Goal: Task Accomplishment & Management: Complete application form

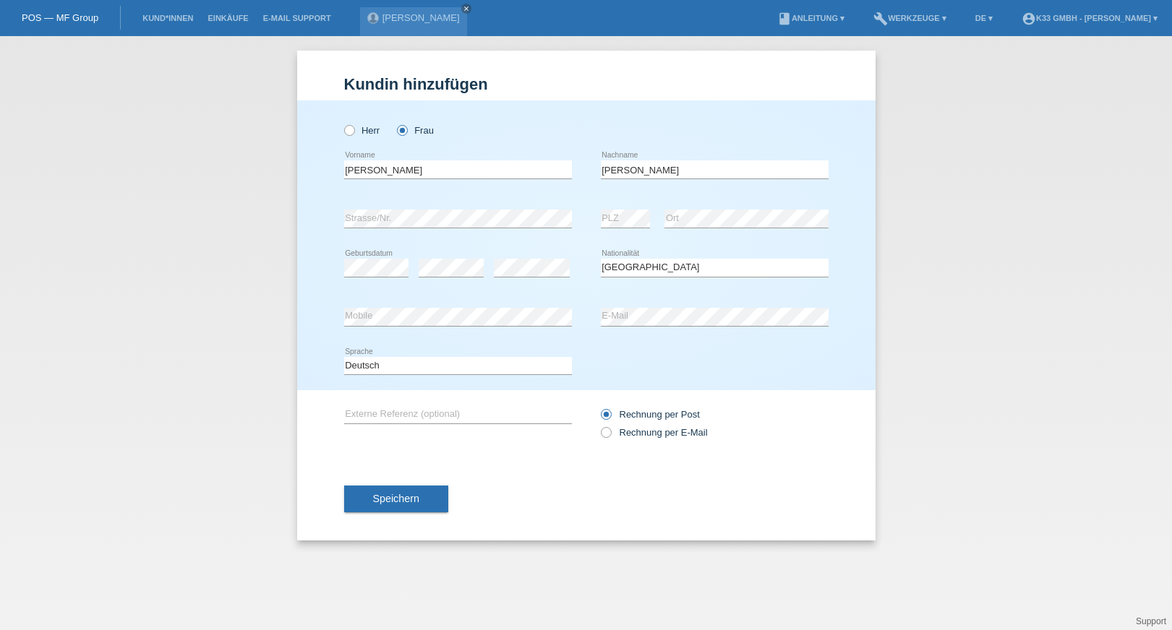
select select "CH"
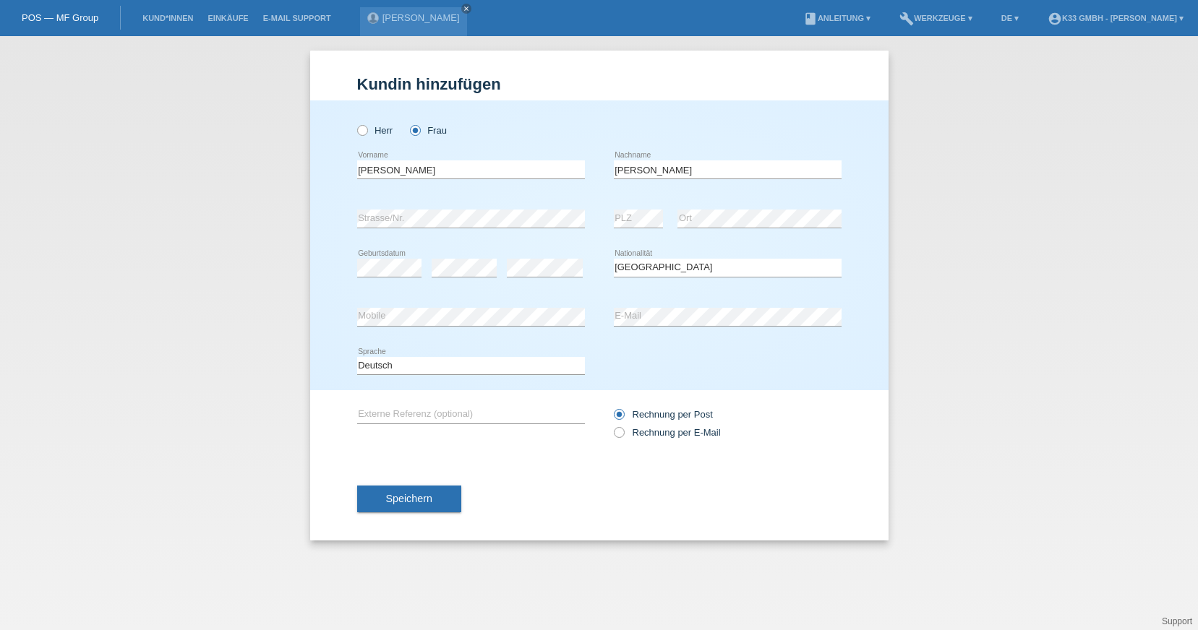
click at [250, 229] on div "Kund*in hinzufügen Kunde hinzufügen Kundin hinzufügen Herr Frau Kristina error …" at bounding box center [599, 333] width 1198 height 594
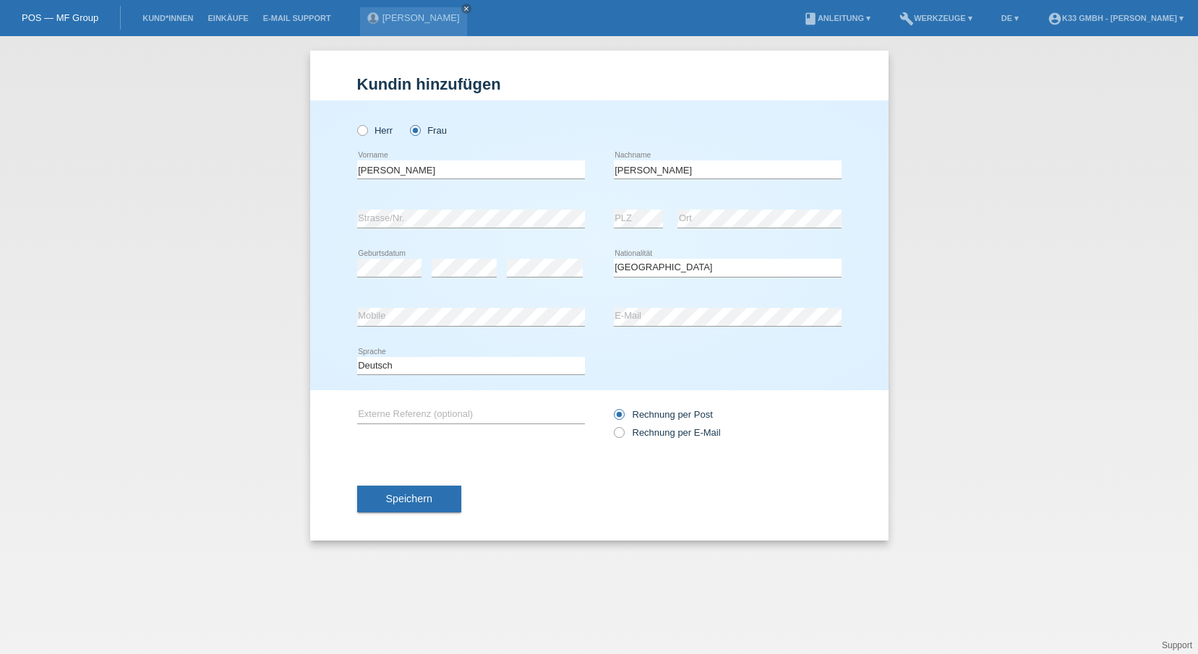
click at [157, 246] on div "Kund*in hinzufügen Kunde hinzufügen Kundin hinzufügen Herr Frau Kristina error …" at bounding box center [599, 345] width 1198 height 618
click at [308, 273] on div "Kund*in hinzufügen Kunde hinzufügen Kundin hinzufügen Herr Frau Kristina error …" at bounding box center [599, 345] width 1198 height 618
click at [335, 271] on div "Herr Frau Kristina error Vorname" at bounding box center [599, 245] width 578 height 290
click at [585, 91] on h1 "Kundin hinzufügen" at bounding box center [599, 84] width 484 height 18
click at [450, 170] on input "Kristina" at bounding box center [471, 169] width 228 height 18
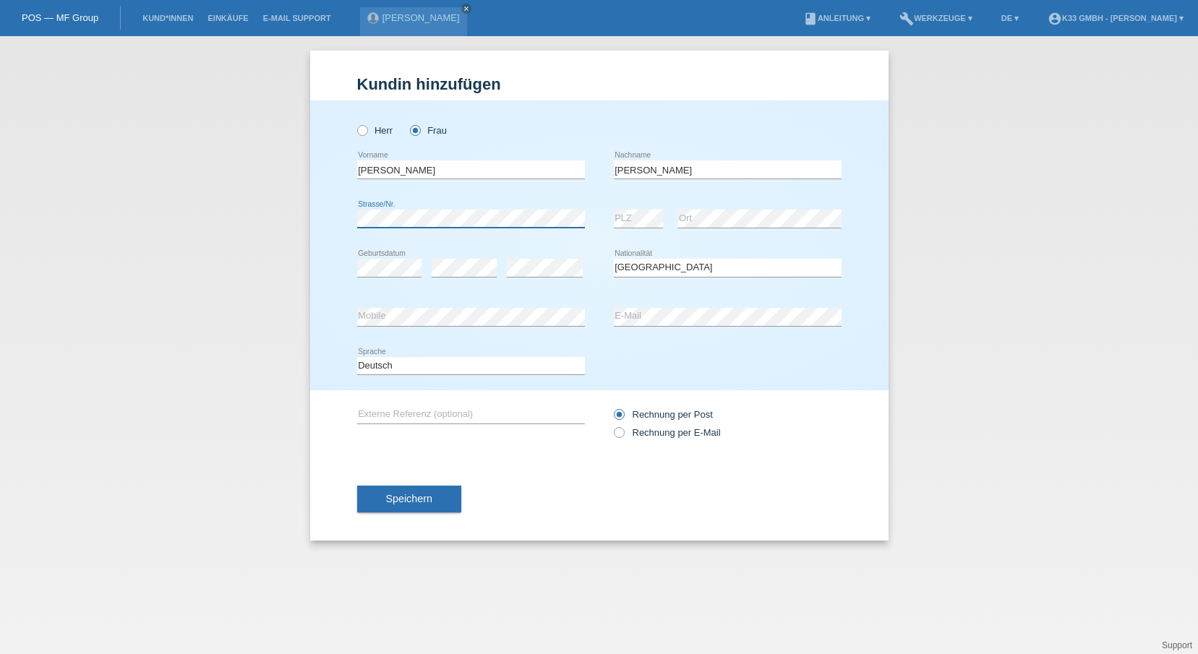
click at [216, 167] on div "Kund*in hinzufügen Kunde hinzufügen Kundin hinzufügen Herr Frau Kristina error …" at bounding box center [599, 345] width 1198 height 618
click at [333, 253] on div "Herr Frau Kristina error Vorname" at bounding box center [599, 245] width 578 height 290
drag, startPoint x: 677, startPoint y: 178, endPoint x: 571, endPoint y: 160, distance: 107.1
click at [577, 160] on div "Kristina error Vorname Lutz error Nachname" at bounding box center [599, 169] width 484 height 49
click at [637, 172] on input "text" at bounding box center [728, 169] width 228 height 18
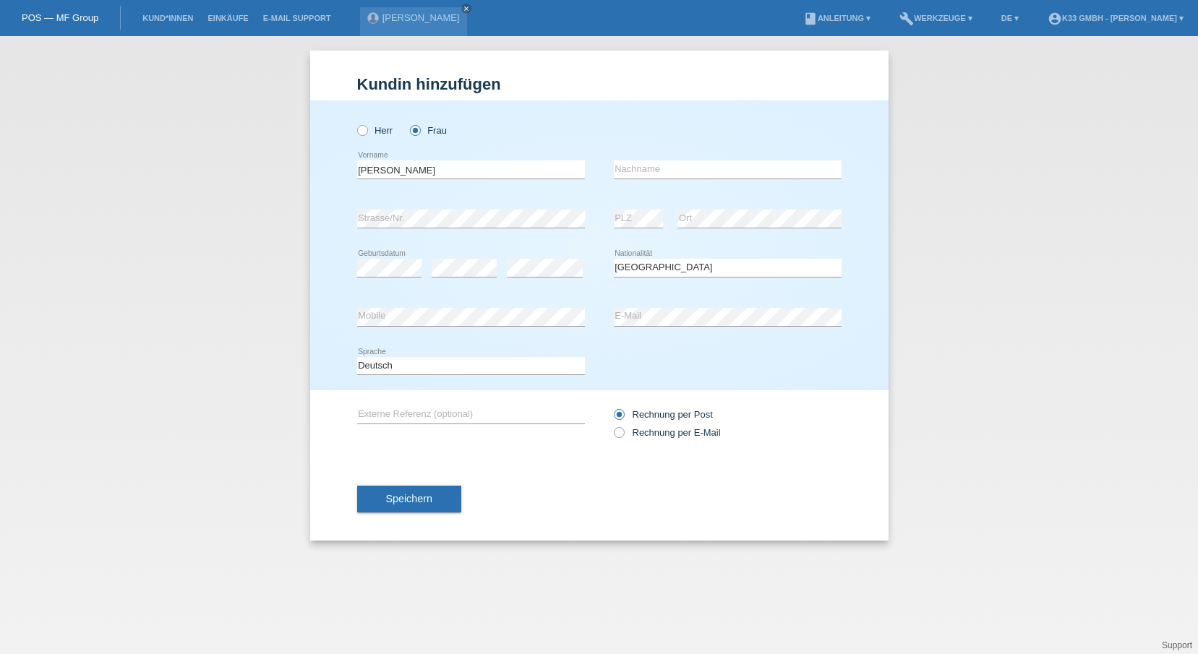
click at [599, 198] on div "error Strasse/Nr. error PLZ error Ort" at bounding box center [599, 218] width 484 height 49
click at [653, 171] on input "text" at bounding box center [728, 169] width 228 height 18
click at [596, 202] on div "error Strasse/Nr. error PLZ error Ort" at bounding box center [599, 218] width 484 height 49
click at [638, 169] on input "text" at bounding box center [728, 169] width 228 height 18
type input "L"
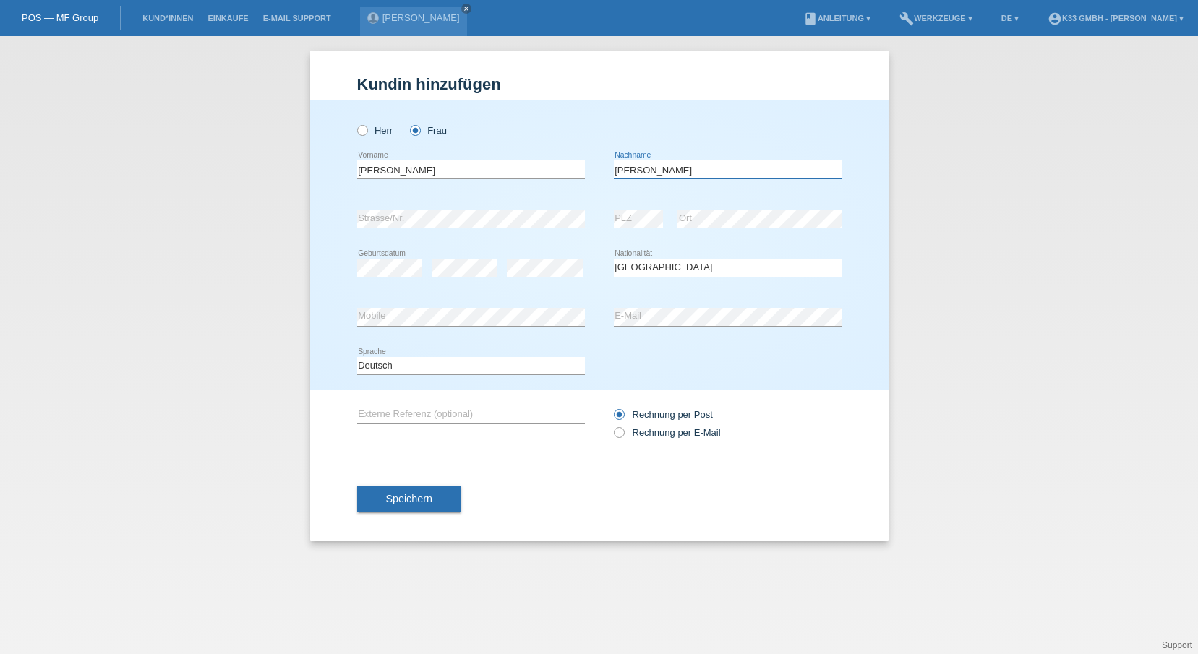
type input "Lutz"
click at [574, 140] on div "Herr Frau" at bounding box center [471, 131] width 228 height 30
click at [448, 192] on div "Kristina error Vorname" at bounding box center [471, 169] width 228 height 49
click at [470, 230] on div "error Strasse/Nr." at bounding box center [471, 218] width 228 height 49
click at [844, 168] on div "Herr Frau Kristina error Vorname" at bounding box center [599, 245] width 578 height 290
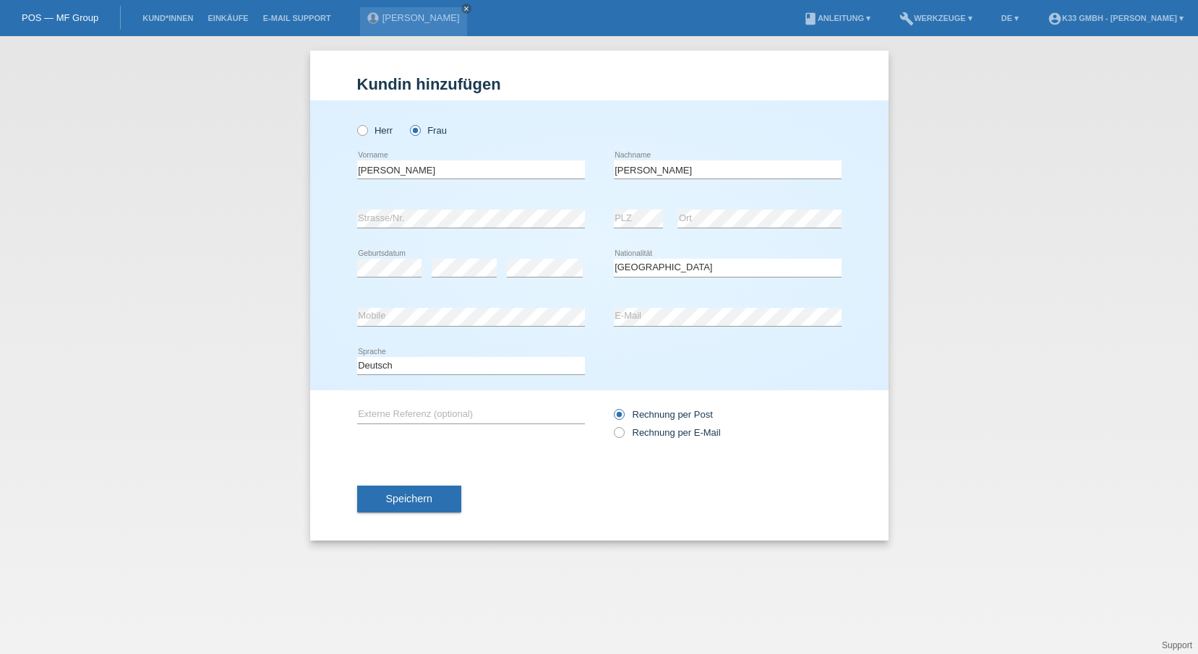
click at [366, 106] on div "Herr Frau" at bounding box center [471, 122] width 228 height 45
click at [602, 114] on div "Herr Frau" at bounding box center [599, 122] width 484 height 45
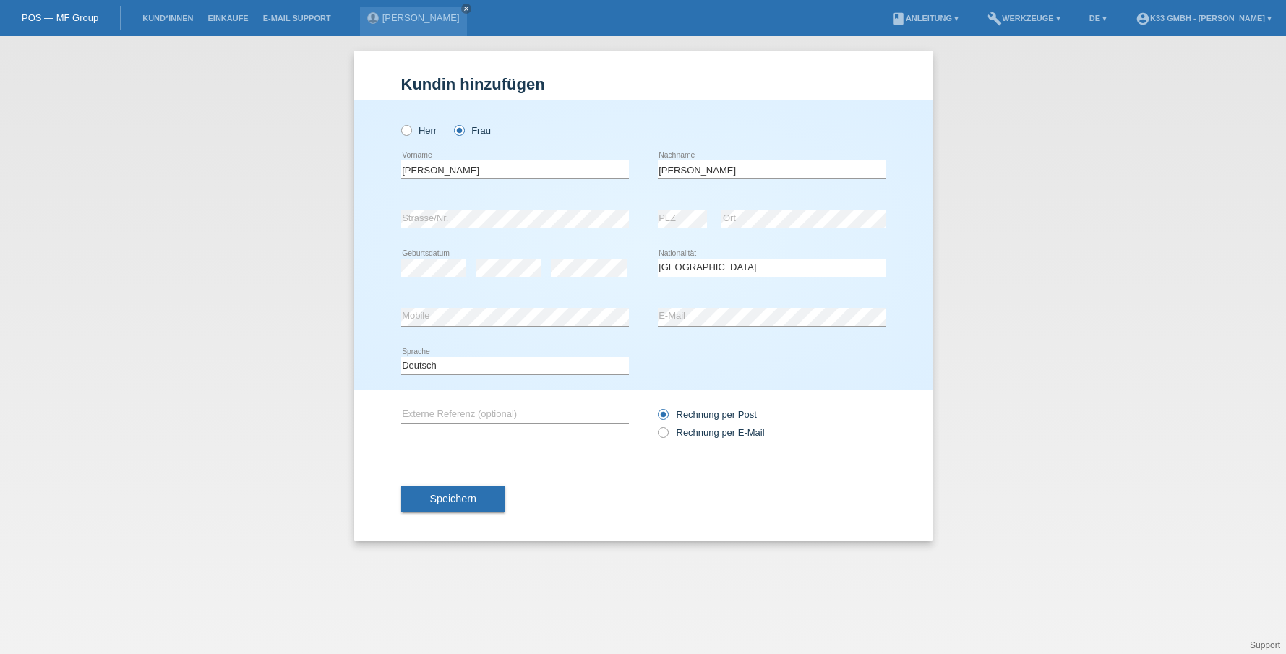
click at [311, 312] on div "Kund*in hinzufügen Kunde hinzufügen Kundin hinzufügen Herr Frau Kristina error …" at bounding box center [643, 345] width 1286 height 618
click at [310, 296] on div "Kund*in hinzufügen Kunde hinzufügen Kundin hinzufügen Herr Frau Kristina error …" at bounding box center [643, 345] width 1286 height 618
click at [301, 448] on div "Kund*in hinzufügen Kunde hinzufügen Kundin hinzufügen Herr Frau Kristina error …" at bounding box center [643, 345] width 1286 height 618
click at [560, 468] on div "Speichern" at bounding box center [643, 500] width 484 height 84
click at [486, 497] on button "Speichern" at bounding box center [453, 499] width 104 height 27
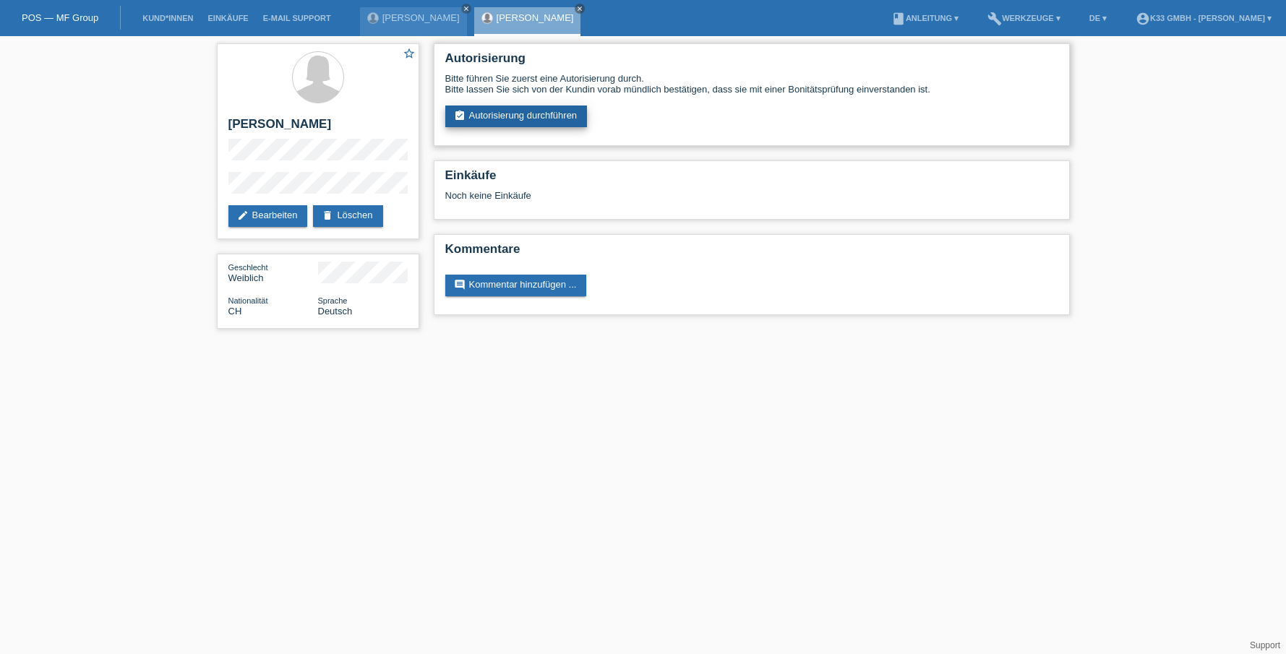
click at [565, 116] on link "assignment_turned_in Autorisierung durchführen" at bounding box center [516, 117] width 142 height 22
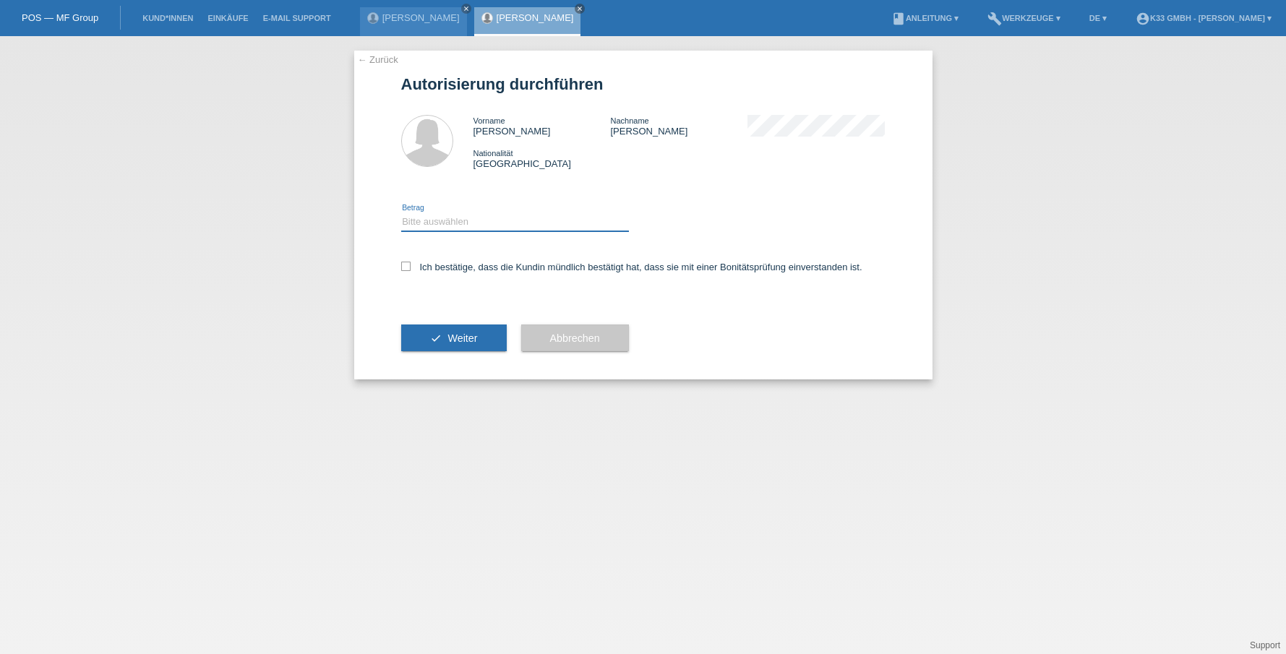
click at [521, 215] on select "Bitte auswählen CHF 1.00 - CHF 499.00 CHF 500.00 - CHF 1'999.00 CHF 2'000.00 - …" at bounding box center [515, 221] width 228 height 17
select select "3"
click at [401, 213] on select "Bitte auswählen CHF 1.00 - CHF 499.00 CHF 500.00 - CHF 1'999.00 CHF 2'000.00 - …" at bounding box center [515, 221] width 228 height 17
click at [439, 267] on label "Ich bestätige, dass die Kundin mündlich bestätigt hat, dass sie mit einer Bonit…" at bounding box center [631, 267] width 461 height 11
click at [411, 267] on input "Ich bestätige, dass die Kundin mündlich bestätigt hat, dass sie mit einer Bonit…" at bounding box center [405, 266] width 9 height 9
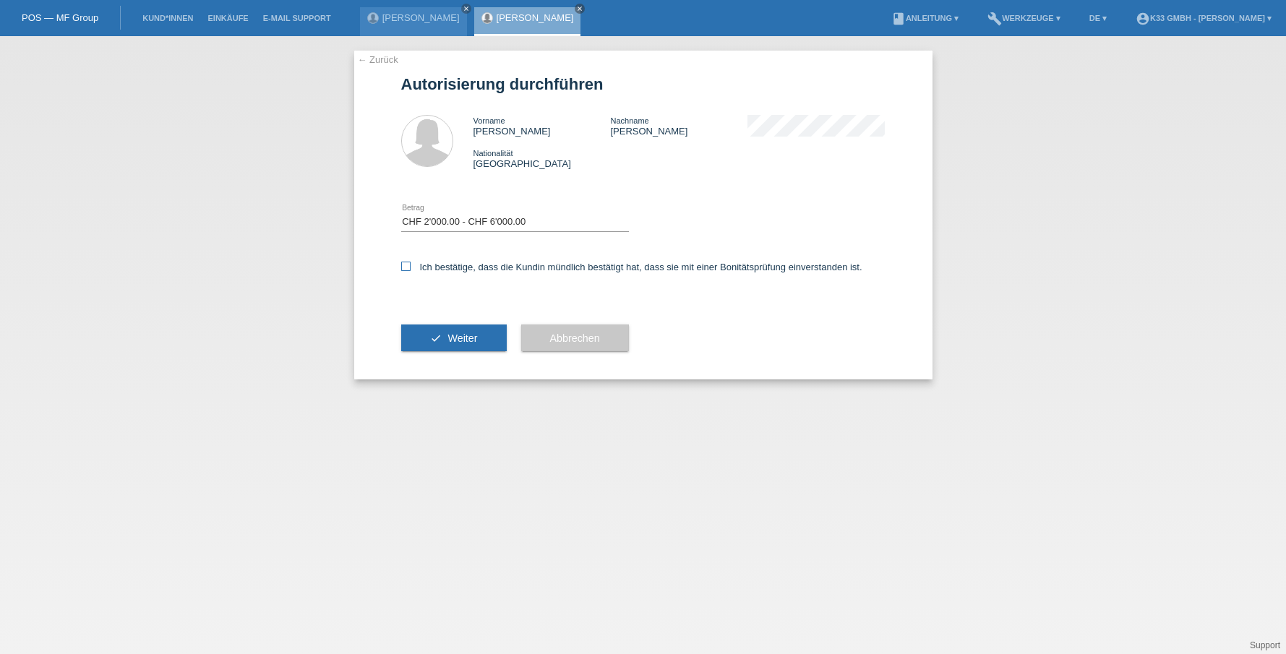
checkbox input "true"
click at [442, 343] on button "check Weiter" at bounding box center [454, 338] width 106 height 27
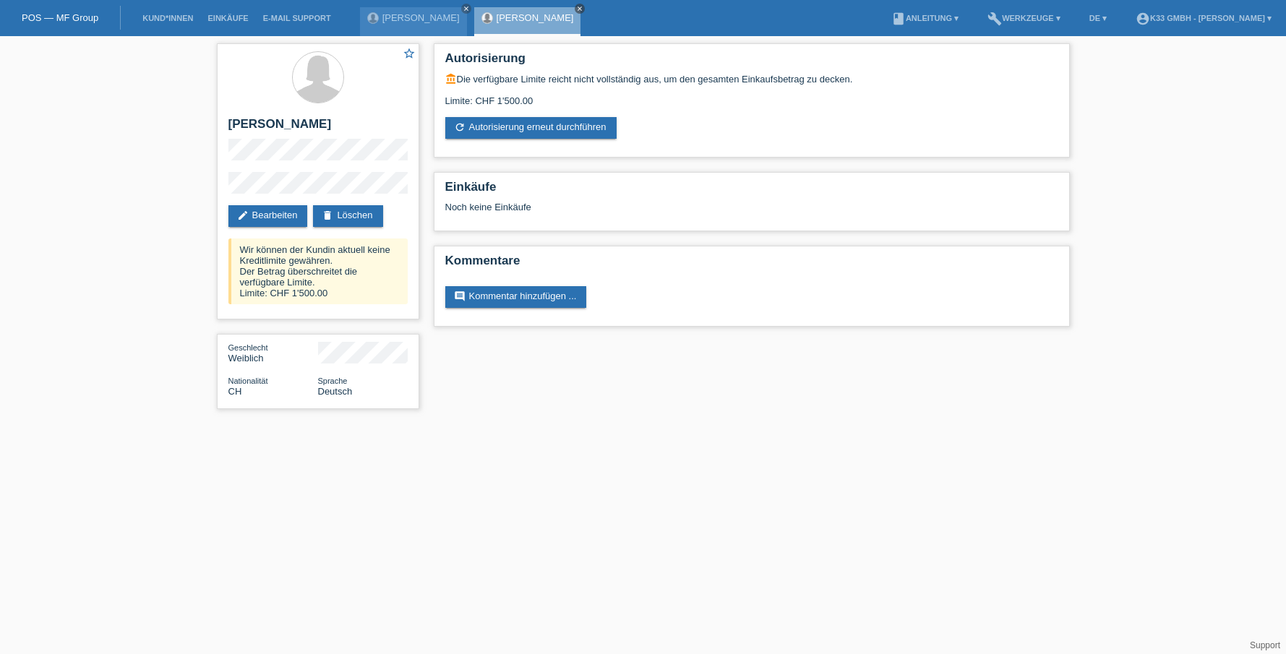
click at [575, 4] on link "close" at bounding box center [580, 9] width 10 height 10
click at [463, 7] on icon "close" at bounding box center [466, 8] width 7 height 7
click at [87, 18] on link "POS — MF Group" at bounding box center [60, 17] width 77 height 11
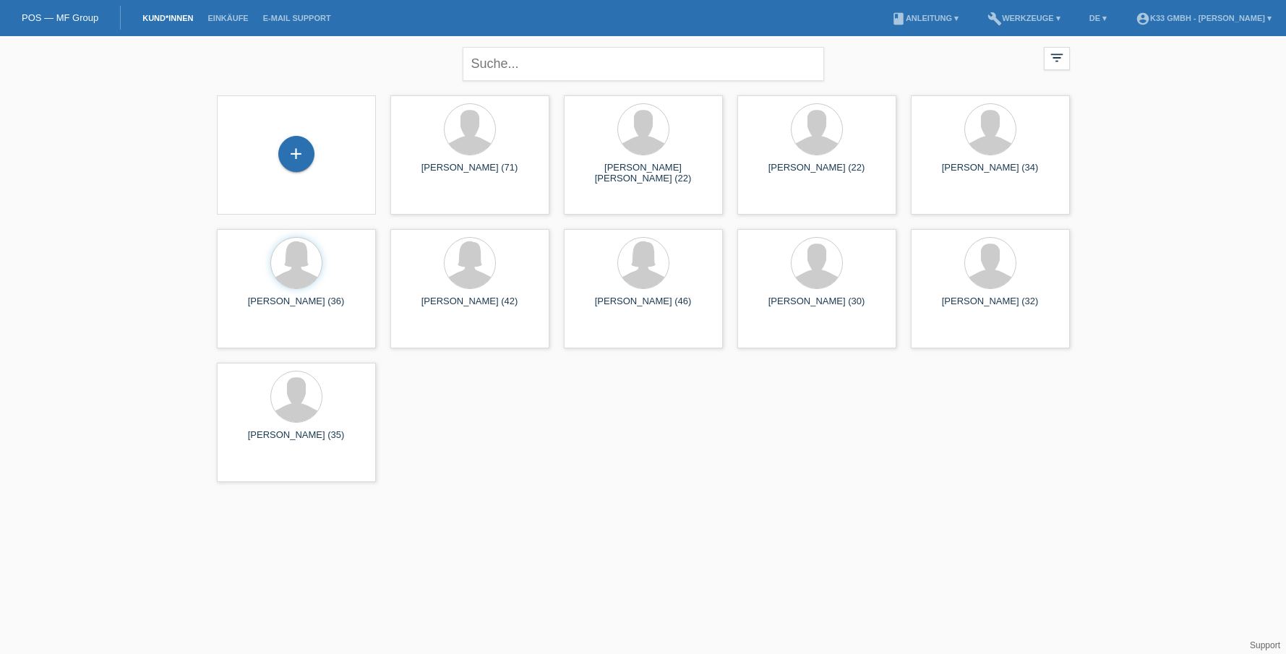
click at [160, 9] on li "Kund*innen" at bounding box center [167, 18] width 65 height 37
click at [166, 20] on link "Kund*innen" at bounding box center [167, 18] width 65 height 9
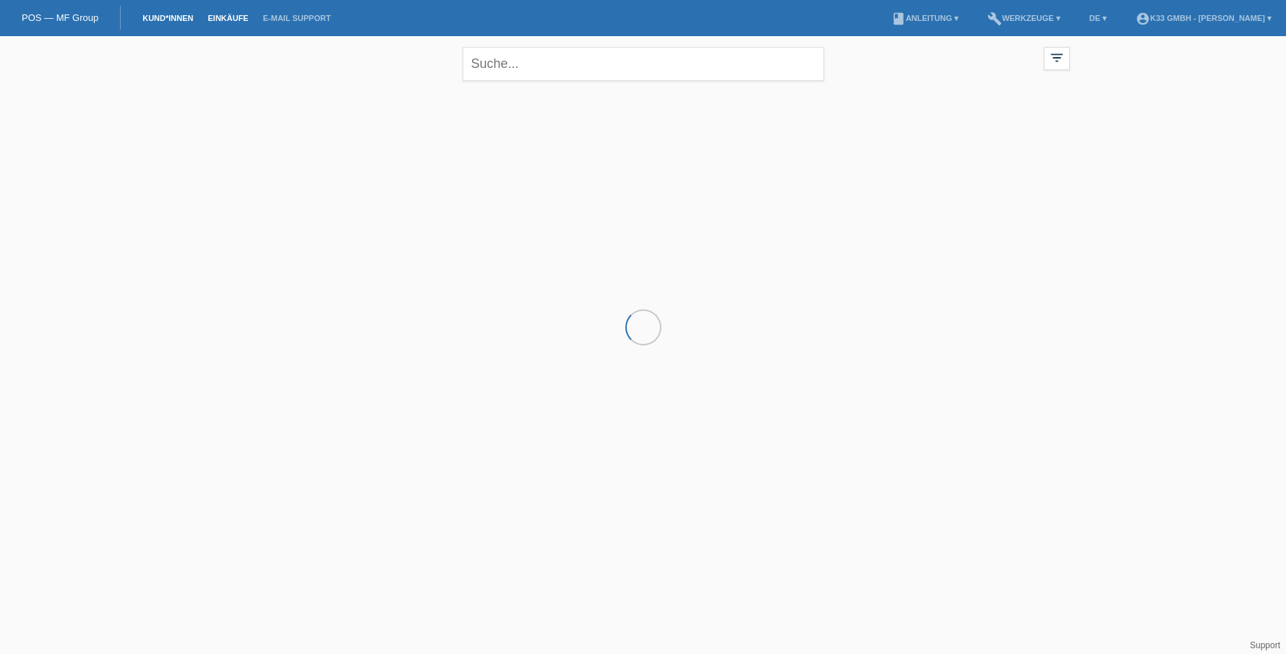
click at [215, 19] on link "Einkäufe" at bounding box center [227, 18] width 55 height 9
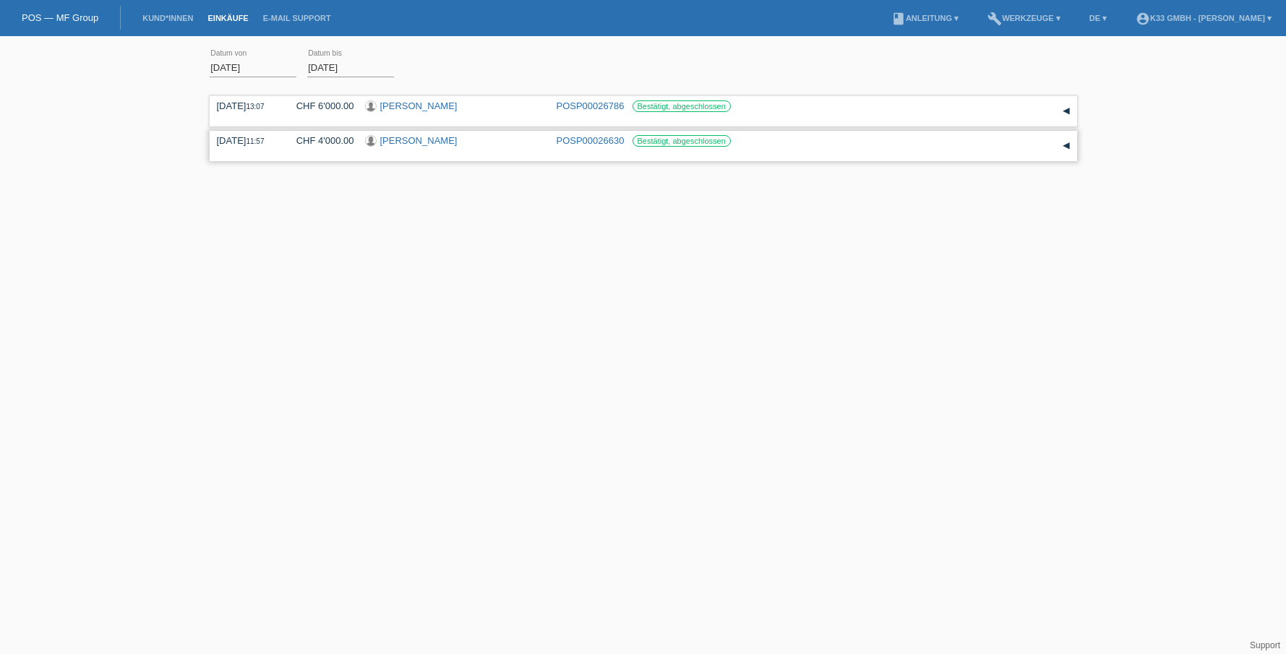
drag, startPoint x: 289, startPoint y: 140, endPoint x: 356, endPoint y: 137, distance: 66.5
click at [356, 137] on div "[DATE] 11:57 CHF 4'000.00 [PERSON_NAME] POSP00026630 Bestätigt, abgeschlossen" at bounding box center [643, 146] width 853 height 22
drag, startPoint x: 299, startPoint y: 104, endPoint x: 345, endPoint y: 108, distance: 45.7
click at [345, 108] on div "CHF 6'000.00" at bounding box center [320, 105] width 69 height 11
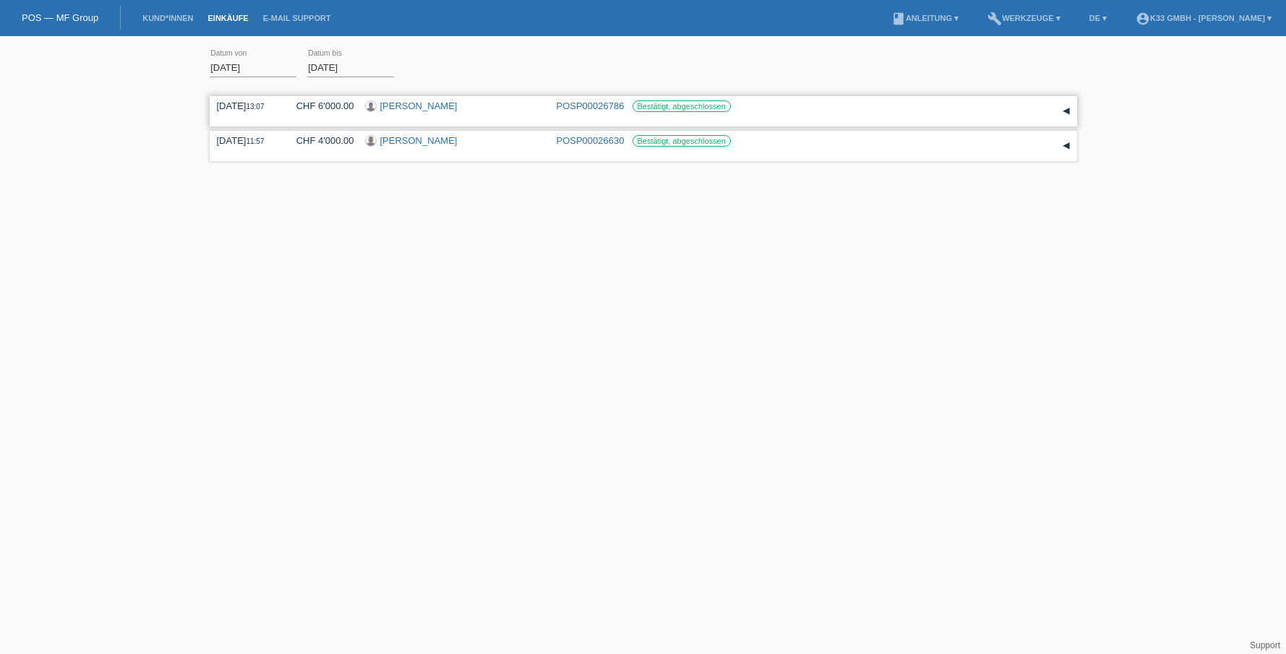
click at [345, 108] on div "CHF 6'000.00" at bounding box center [320, 105] width 69 height 11
click at [177, 111] on div "01.08.2025 error Datum von 29.08.2025 error Datum bis Übernehmen 13:07 Datum" at bounding box center [643, 140] width 1286 height 194
click at [1080, 110] on div "01.08.2025 error Datum von 29.08.2025 error Datum bis Übernehmen 13:07 Datum" at bounding box center [643, 140] width 1286 height 194
click at [1074, 108] on div "▾" at bounding box center [1066, 111] width 22 height 22
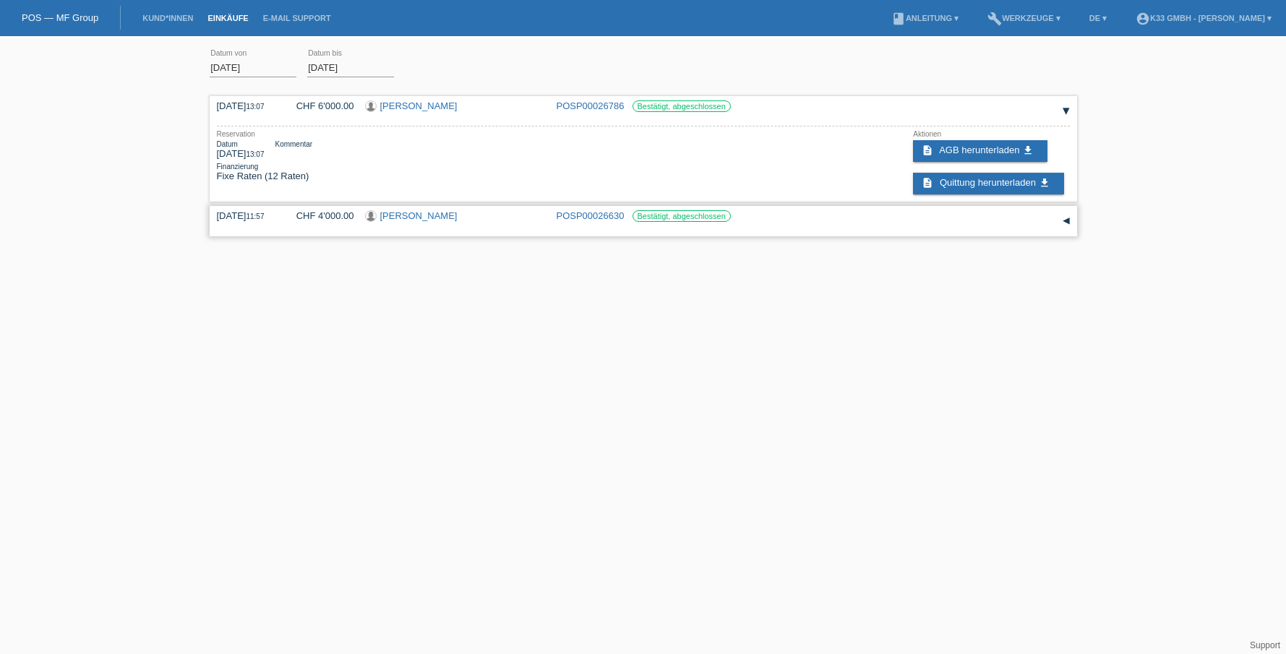
click at [1066, 225] on div "▾" at bounding box center [1066, 221] width 22 height 22
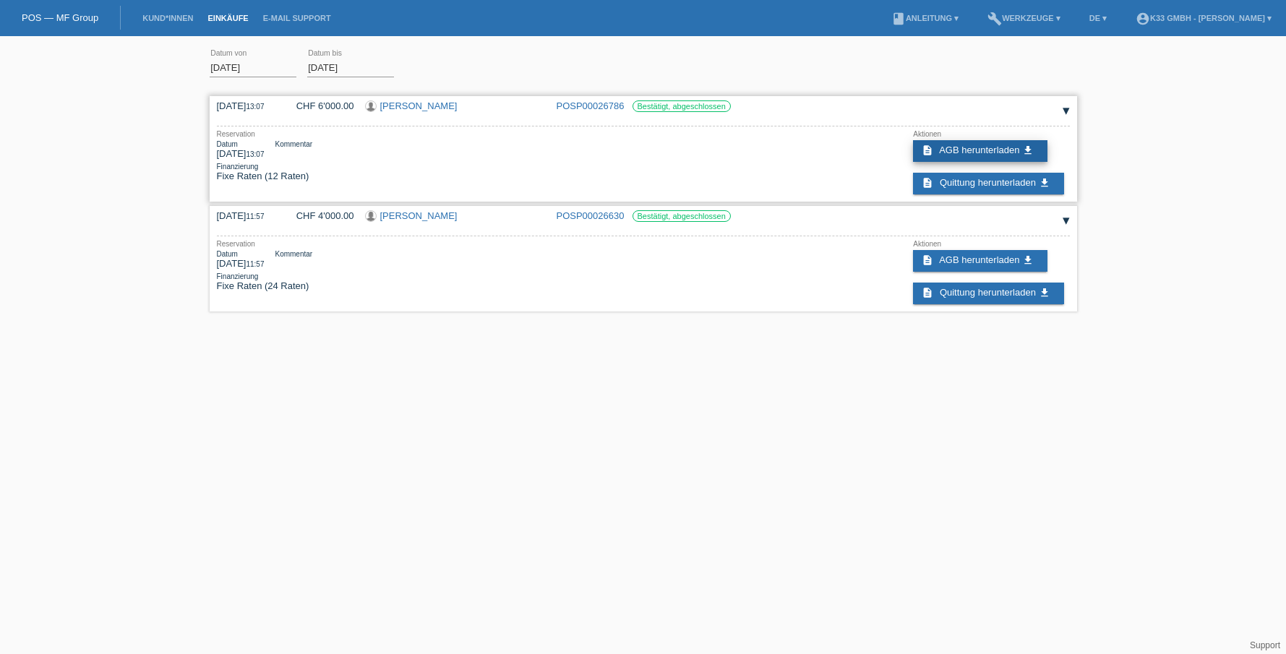
click at [954, 153] on span "AGB herunterladen" at bounding box center [979, 150] width 80 height 11
click at [232, 19] on link "Einkäufe" at bounding box center [227, 18] width 55 height 9
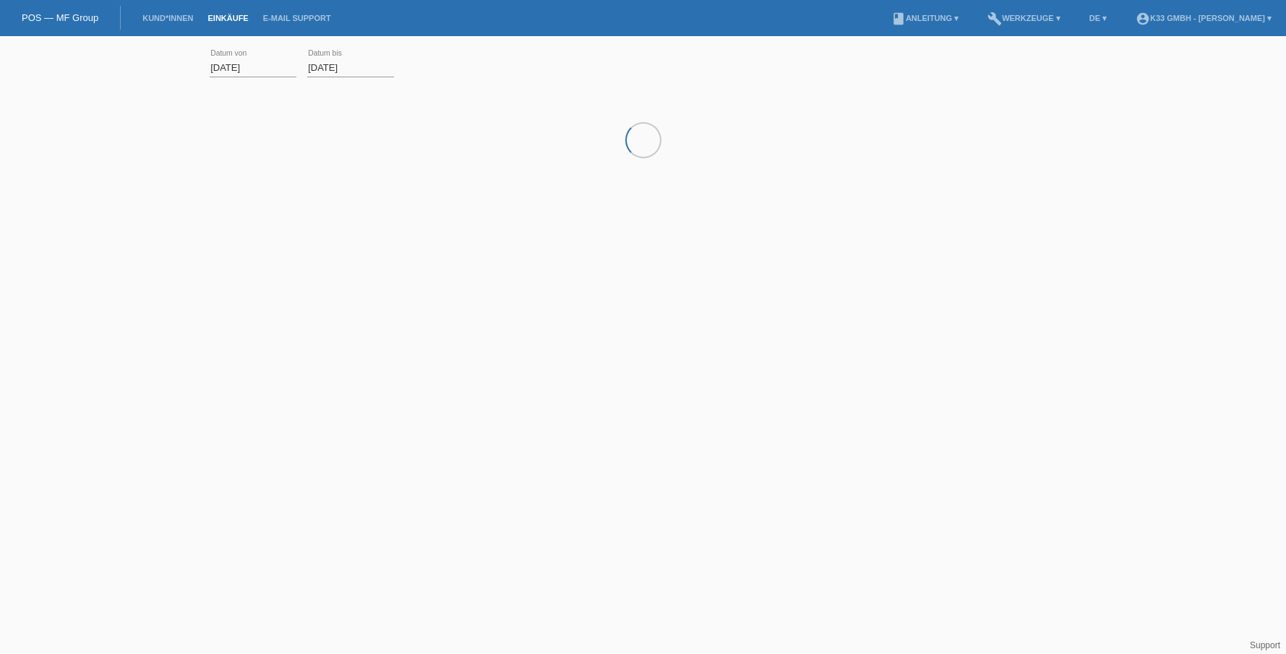
click at [165, 18] on link "Kund*innen" at bounding box center [167, 18] width 65 height 9
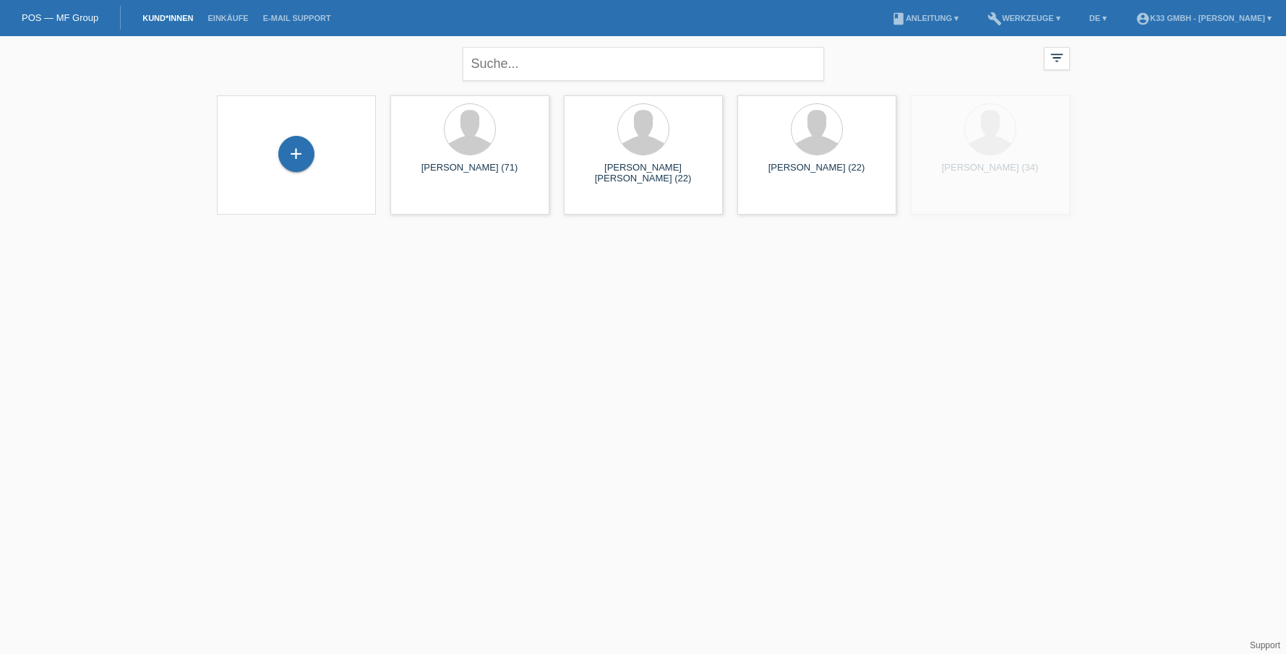
click at [76, 16] on link "POS — MF Group" at bounding box center [60, 17] width 77 height 11
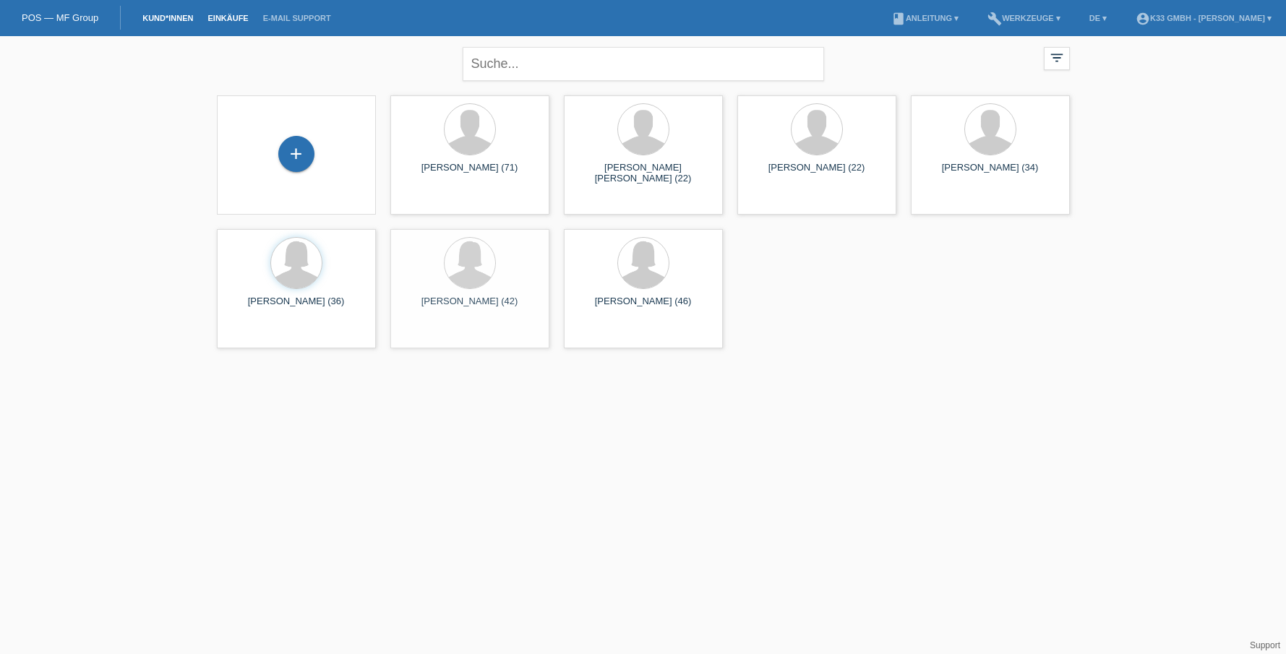
click at [231, 17] on link "Einkäufe" at bounding box center [227, 18] width 55 height 9
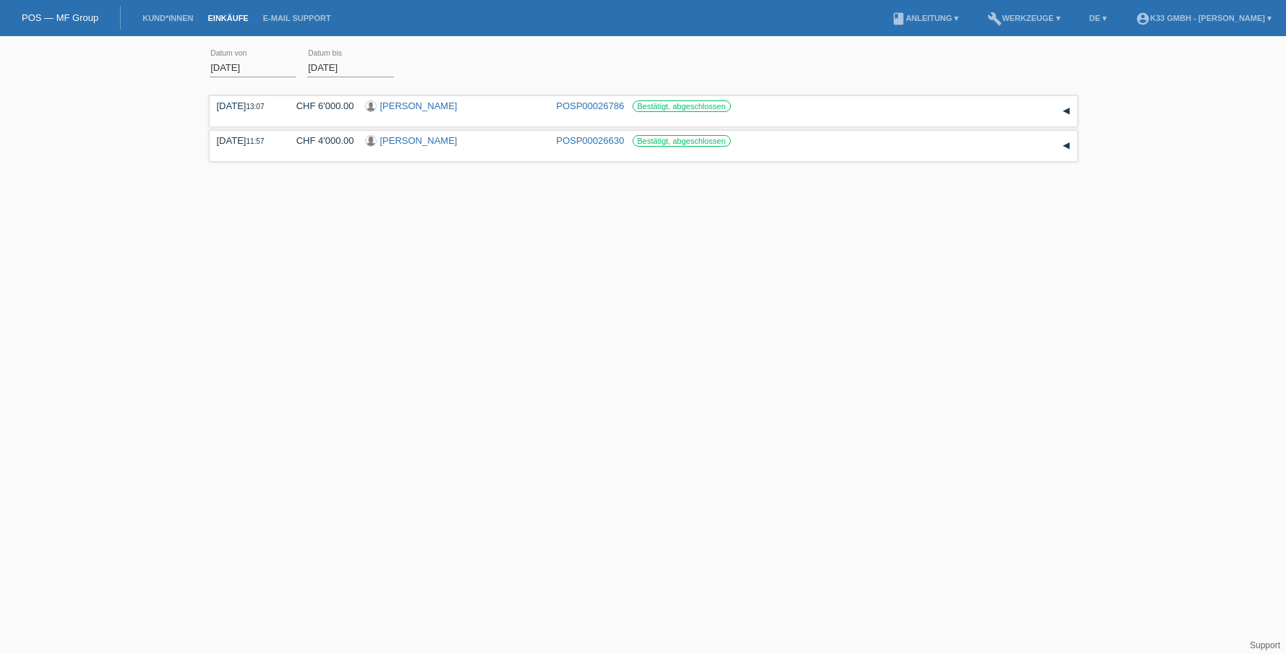
click at [177, 22] on li "Kund*innen" at bounding box center [167, 18] width 65 height 37
click at [176, 14] on link "Kund*innen" at bounding box center [167, 18] width 65 height 9
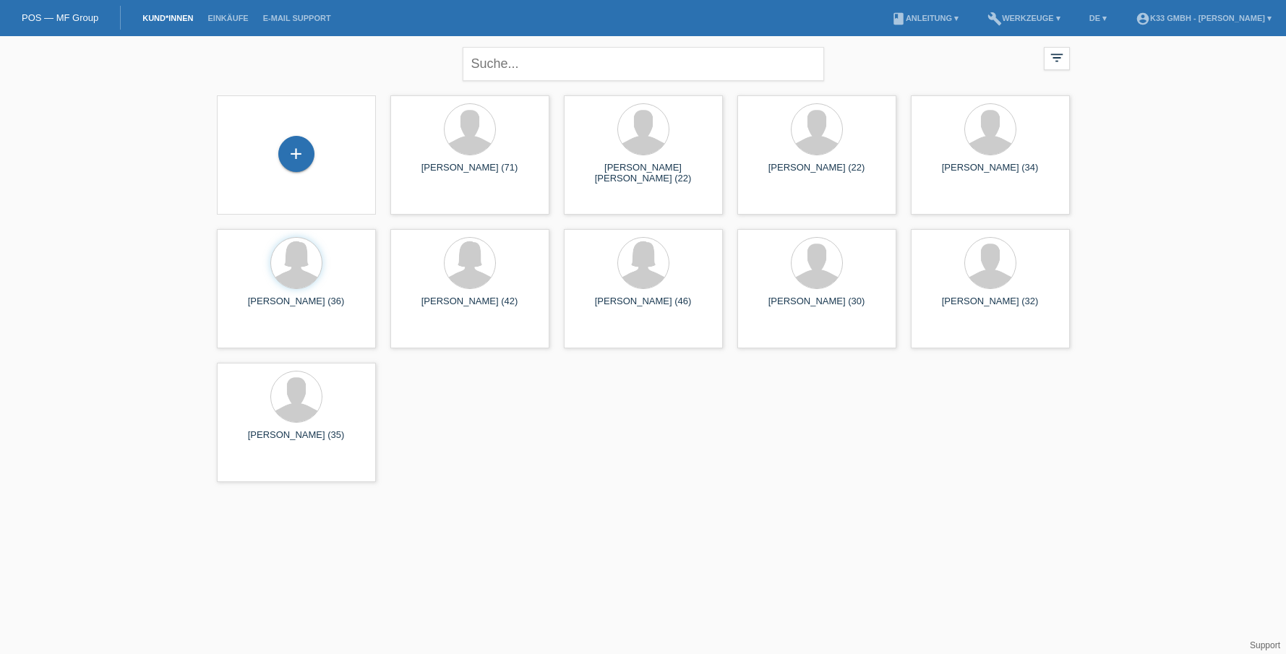
click at [82, 14] on link "POS — MF Group" at bounding box center [60, 17] width 77 height 11
click at [241, 17] on link "Einkäufe" at bounding box center [227, 18] width 55 height 9
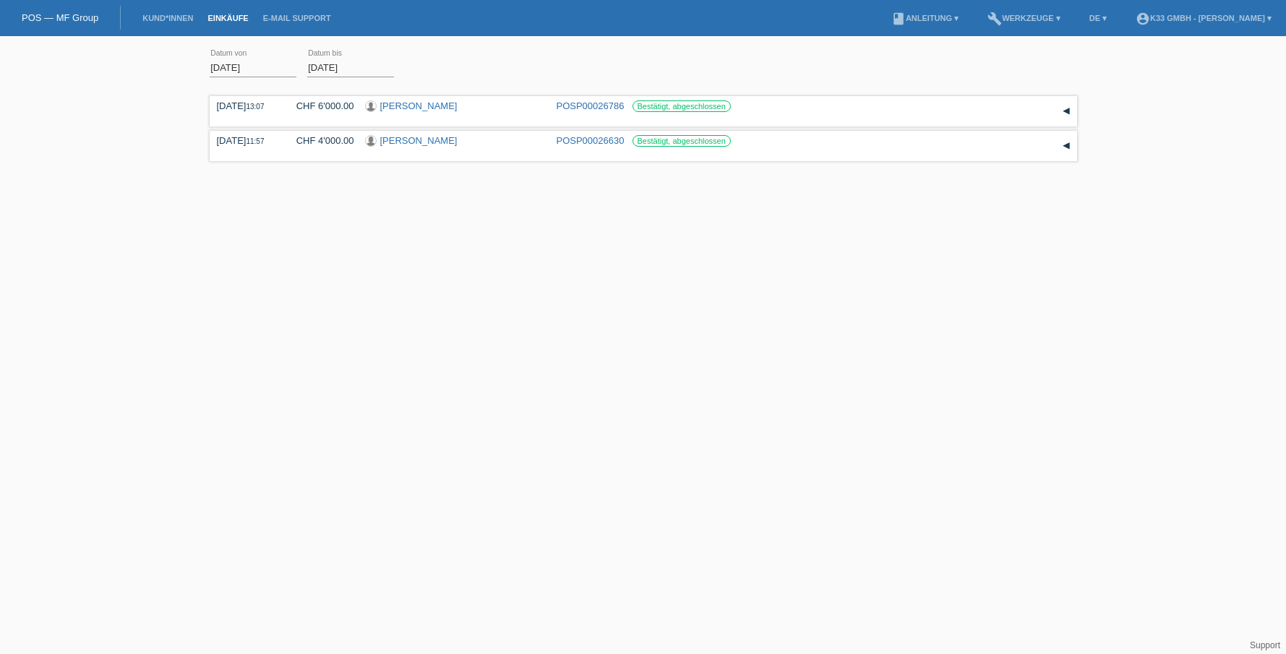
click at [67, 22] on link "POS — MF Group" at bounding box center [60, 17] width 77 height 11
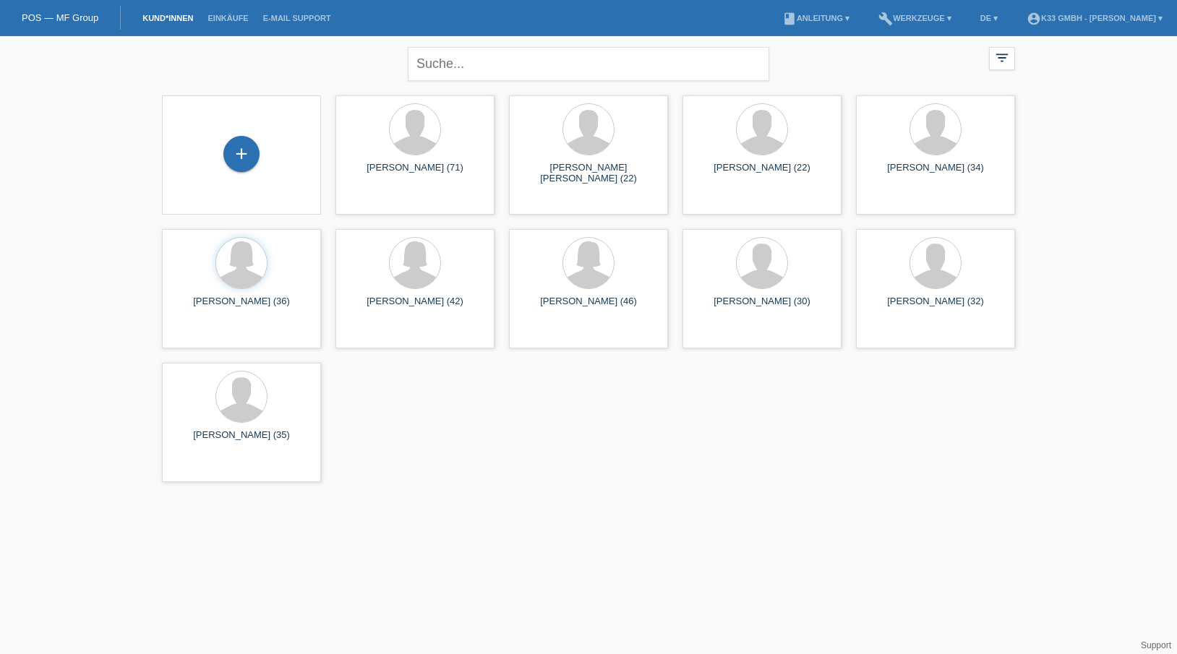
click at [81, 20] on link "POS — MF Group" at bounding box center [60, 17] width 77 height 11
click at [253, 8] on li "Einkäufe" at bounding box center [227, 18] width 55 height 37
click at [231, 13] on li "Einkäufe" at bounding box center [227, 18] width 55 height 37
click at [256, 20] on link "E-Mail Support" at bounding box center [297, 18] width 82 height 9
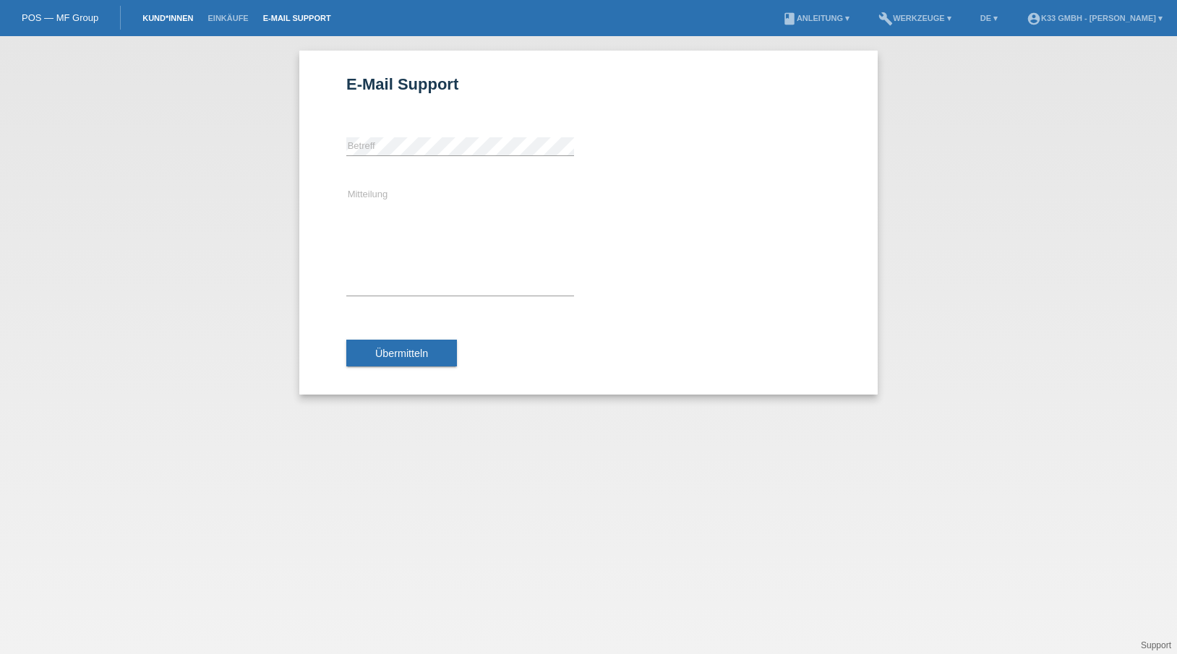
click at [160, 22] on link "Kund*innen" at bounding box center [167, 18] width 65 height 9
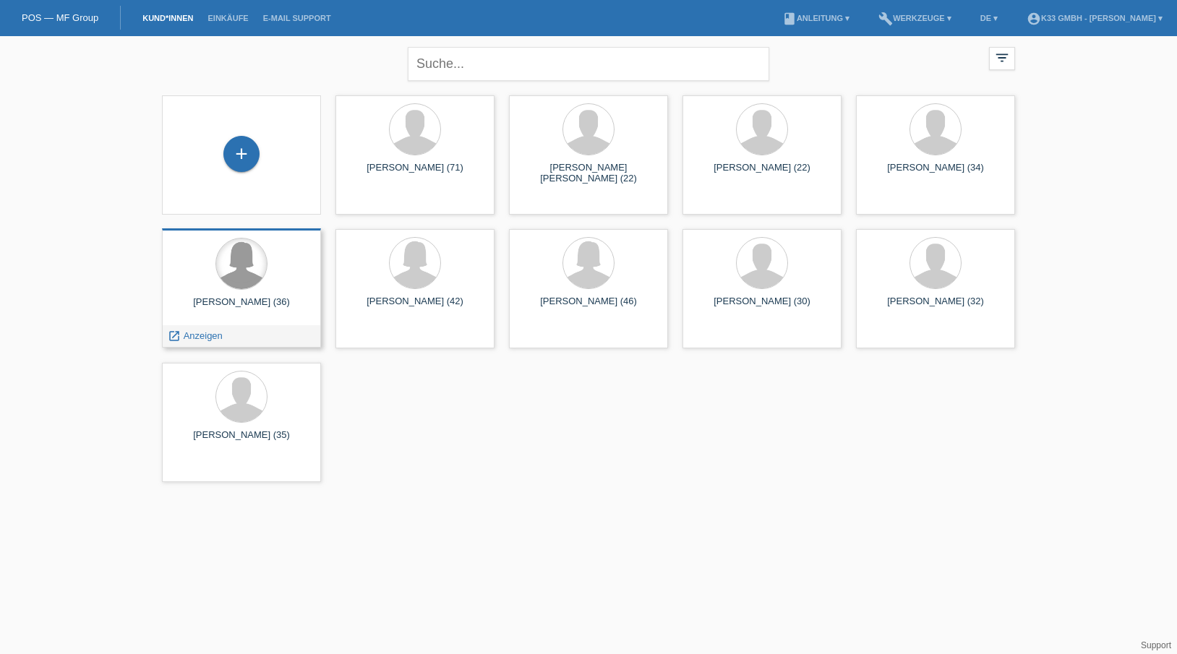
click at [252, 285] on div at bounding box center [241, 264] width 51 height 51
click at [210, 335] on span "Anzeigen" at bounding box center [203, 335] width 39 height 11
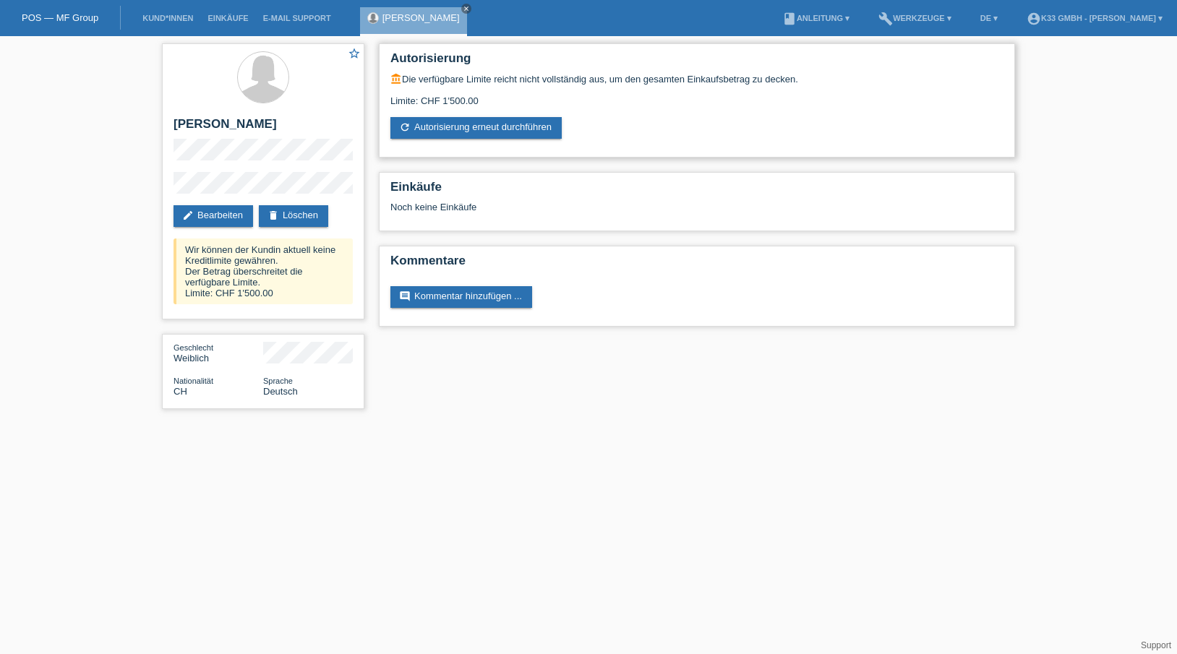
drag, startPoint x: 426, startPoint y: 99, endPoint x: 549, endPoint y: 103, distance: 123.7
click at [549, 103] on div "Limite: CHF 1'500.00" at bounding box center [696, 96] width 613 height 22
click at [547, 103] on div "Limite: CHF 1'500.00" at bounding box center [696, 96] width 613 height 22
click at [486, 129] on link "refresh Autorisierung erneut durchführen" at bounding box center [475, 128] width 171 height 22
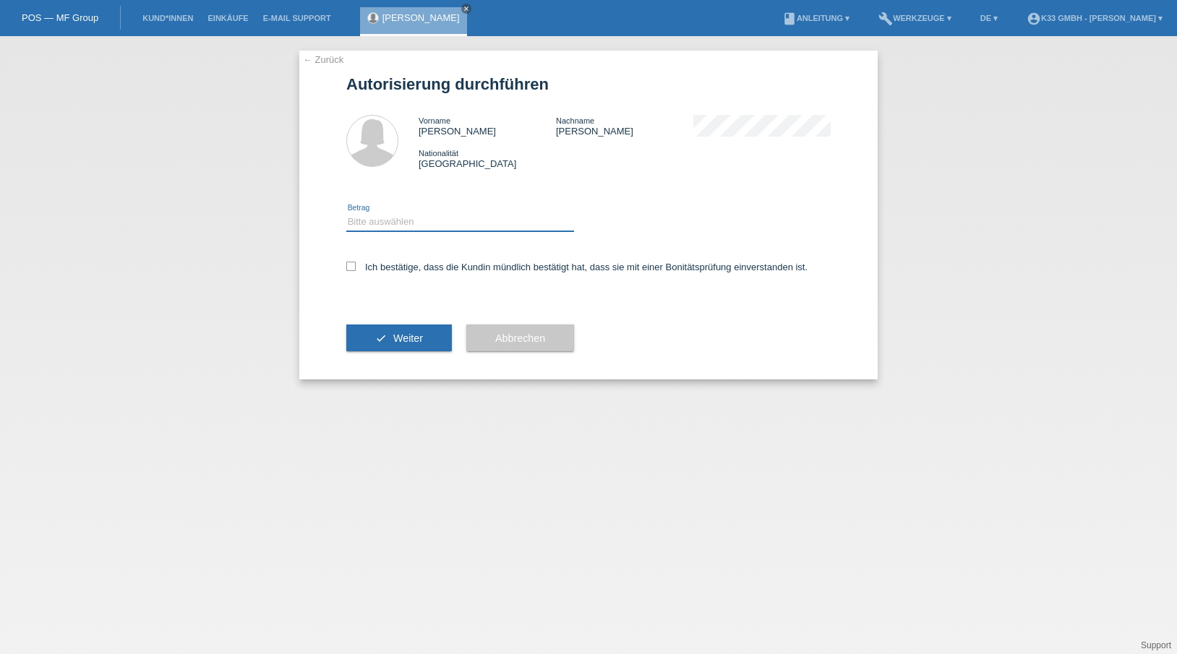
click at [403, 223] on select "Bitte auswählen CHF 1.00 - CHF 499.00 CHF 500.00 - CHF 1'999.00 CHF 2'000.00 - …" at bounding box center [460, 221] width 228 height 17
select select "3"
click at [346, 213] on select "Bitte auswählen CHF 1.00 - CHF 499.00 CHF 500.00 - CHF 1'999.00 CHF 2'000.00 - …" at bounding box center [460, 221] width 228 height 17
click at [398, 263] on label "Ich bestätige, dass die Kundin mündlich bestätigt hat, dass sie mit einer Bonit…" at bounding box center [576, 267] width 461 height 11
click at [356, 263] on input "Ich bestätige, dass die Kundin mündlich bestätigt hat, dass sie mit einer Bonit…" at bounding box center [350, 266] width 9 height 9
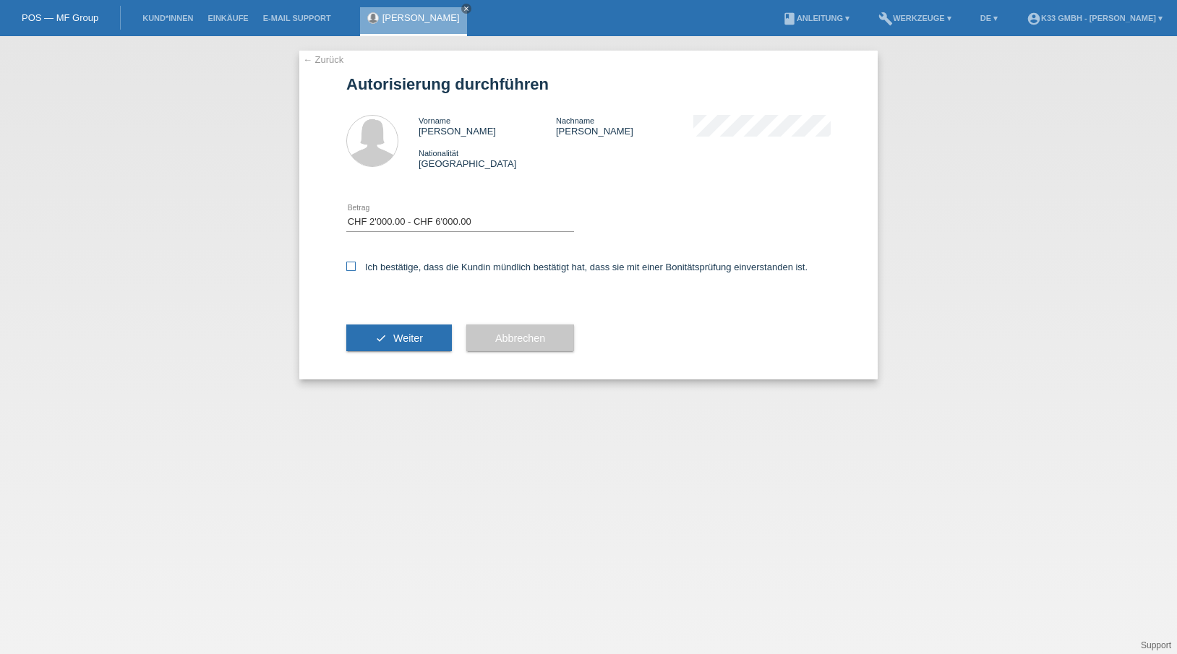
checkbox input "true"
click at [396, 330] on button "check Weiter" at bounding box center [399, 338] width 106 height 27
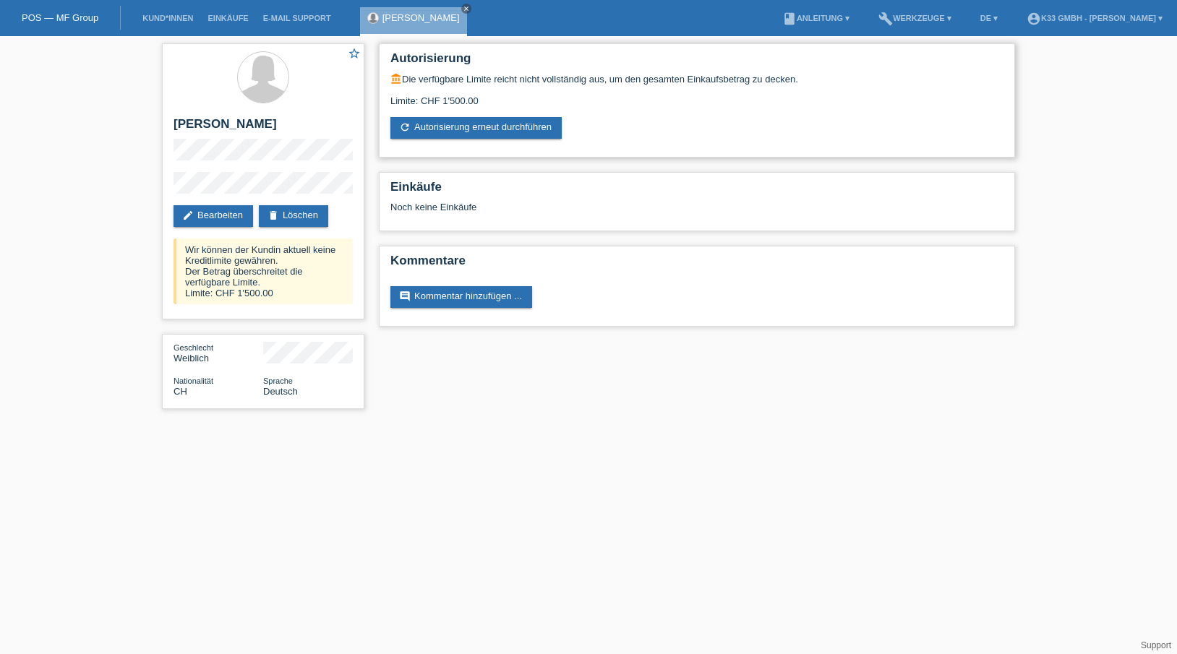
drag, startPoint x: 390, startPoint y: 96, endPoint x: 502, endPoint y: 98, distance: 112.1
click at [502, 98] on div "Autorisierung account_balance Die verfügbare Limite reicht nicht vollständig au…" at bounding box center [697, 100] width 636 height 114
click at [502, 98] on div "Limite: CHF 1'500.00" at bounding box center [696, 96] width 613 height 22
click at [533, 215] on div "Noch keine Einkäufe" at bounding box center [696, 213] width 613 height 22
click at [237, 18] on link "Einkäufe" at bounding box center [227, 18] width 55 height 9
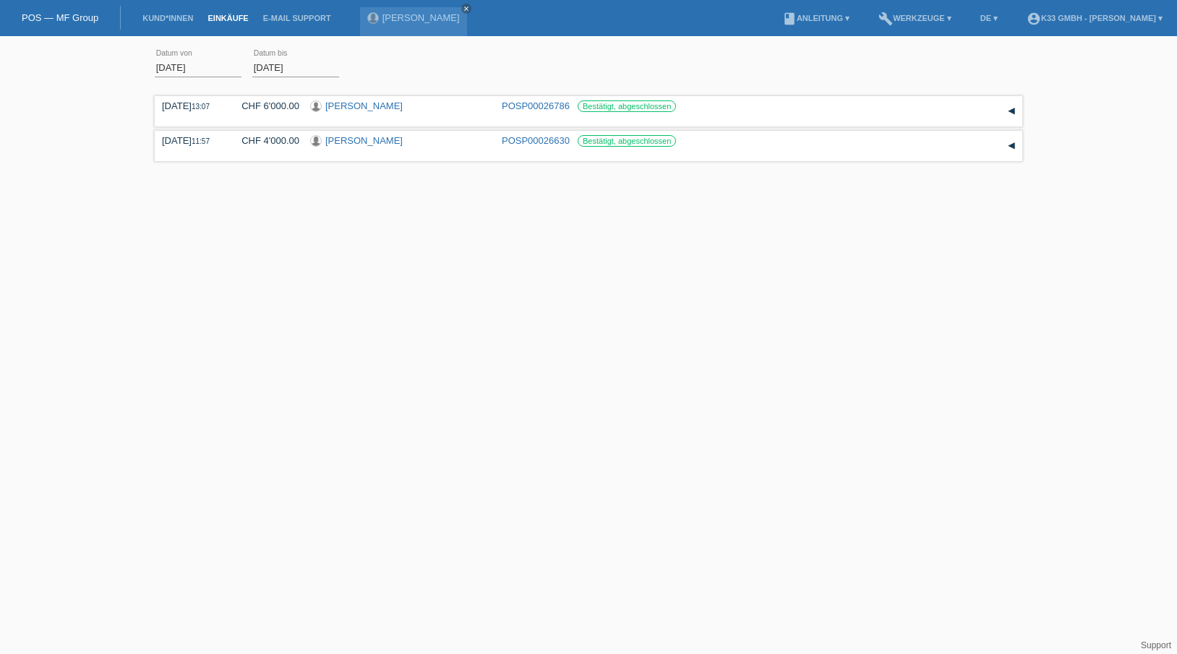
click at [166, 23] on li "Kund*innen" at bounding box center [167, 18] width 65 height 37
click at [166, 17] on link "Kund*innen" at bounding box center [167, 18] width 65 height 9
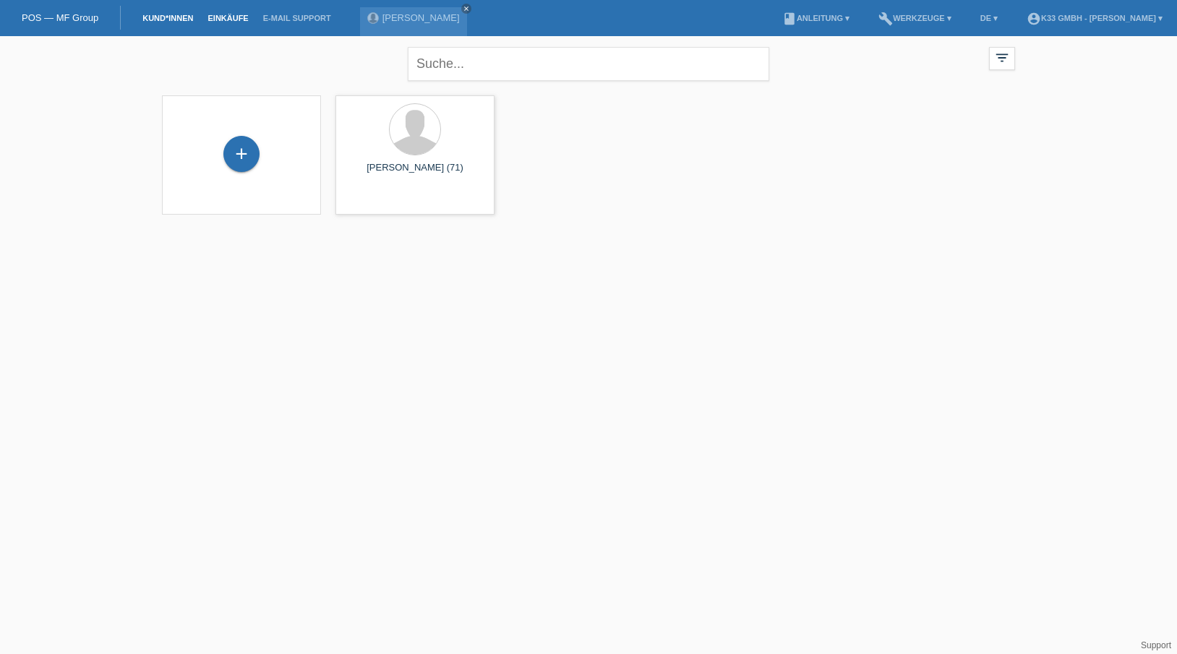
click at [231, 16] on link "Einkäufe" at bounding box center [227, 18] width 55 height 9
click at [170, 16] on link "Kund*innen" at bounding box center [167, 18] width 65 height 9
click at [443, 4] on div "[PERSON_NAME] close" at bounding box center [417, 18] width 114 height 36
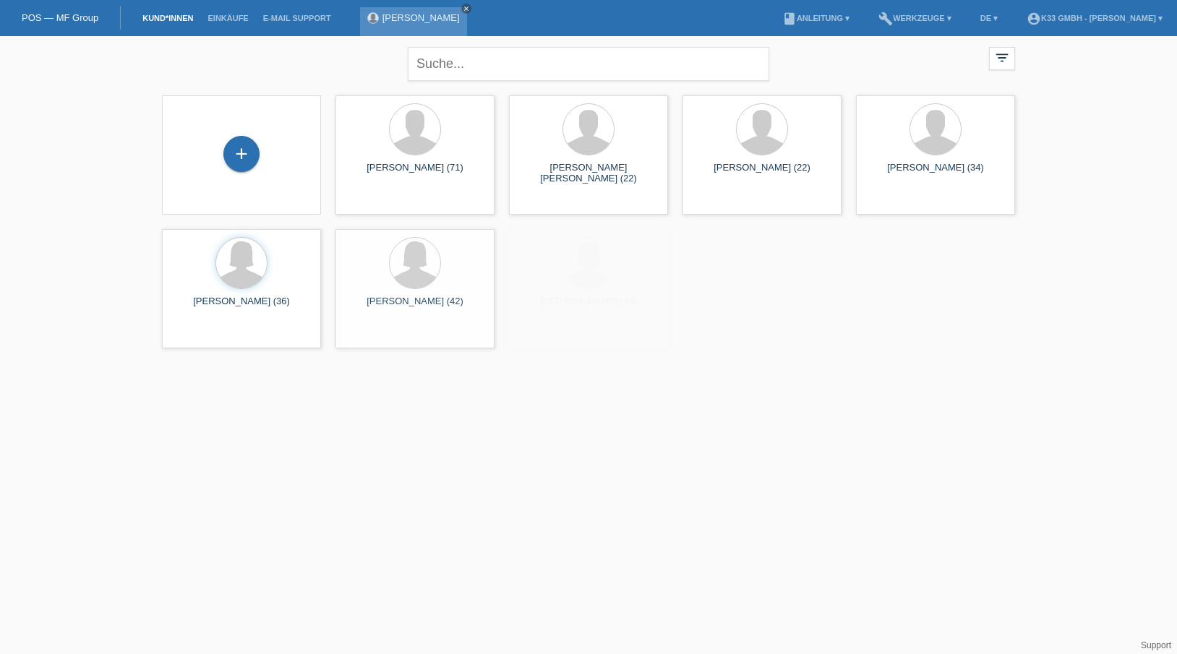
click at [461, 4] on link "close" at bounding box center [466, 9] width 10 height 10
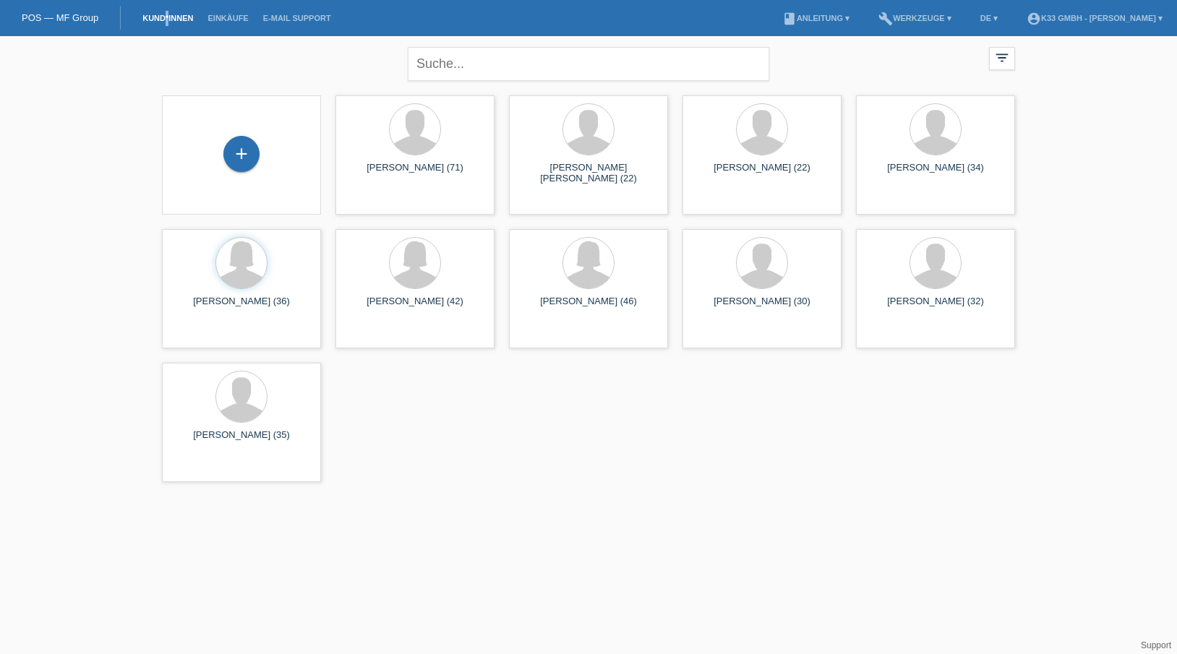
click at [167, 11] on li "Kund*innen" at bounding box center [167, 18] width 65 height 37
click at [74, 18] on link "POS — MF Group" at bounding box center [60, 17] width 77 height 11
click at [673, 323] on div "+ [PERSON_NAME] (71) launch Anzeigen" at bounding box center [589, 288] width 868 height 401
click at [241, 16] on link "Einkäufe" at bounding box center [227, 18] width 55 height 9
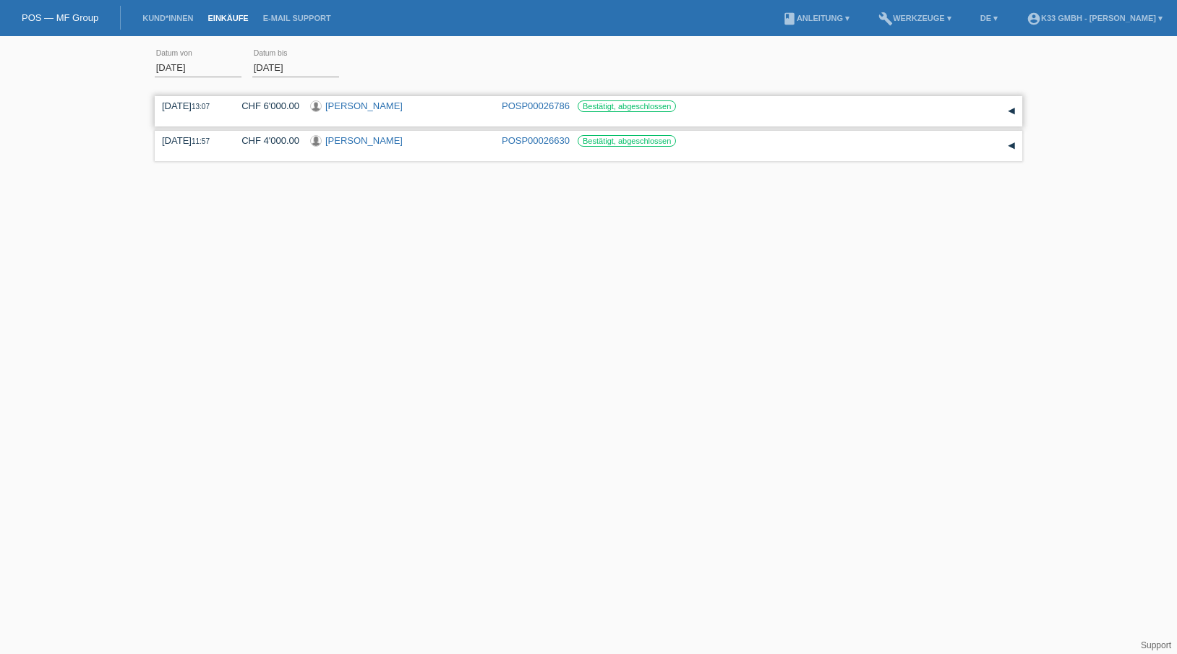
click at [1016, 112] on div "▾" at bounding box center [1012, 111] width 22 height 22
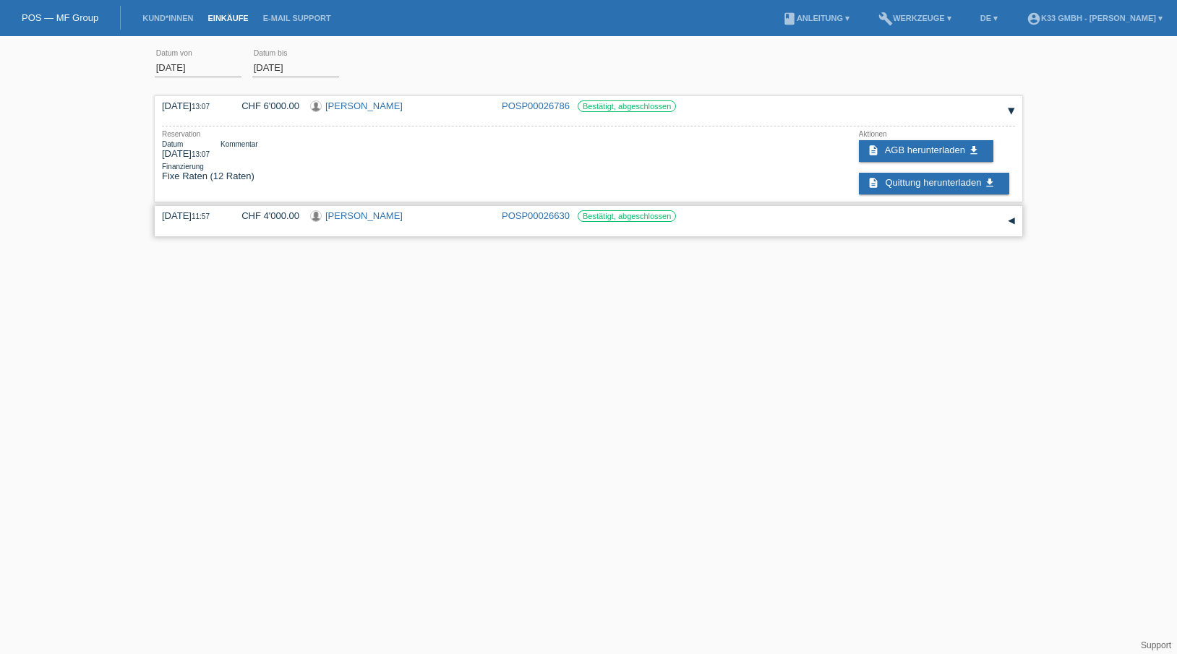
click at [1018, 220] on div "▾" at bounding box center [1012, 221] width 22 height 22
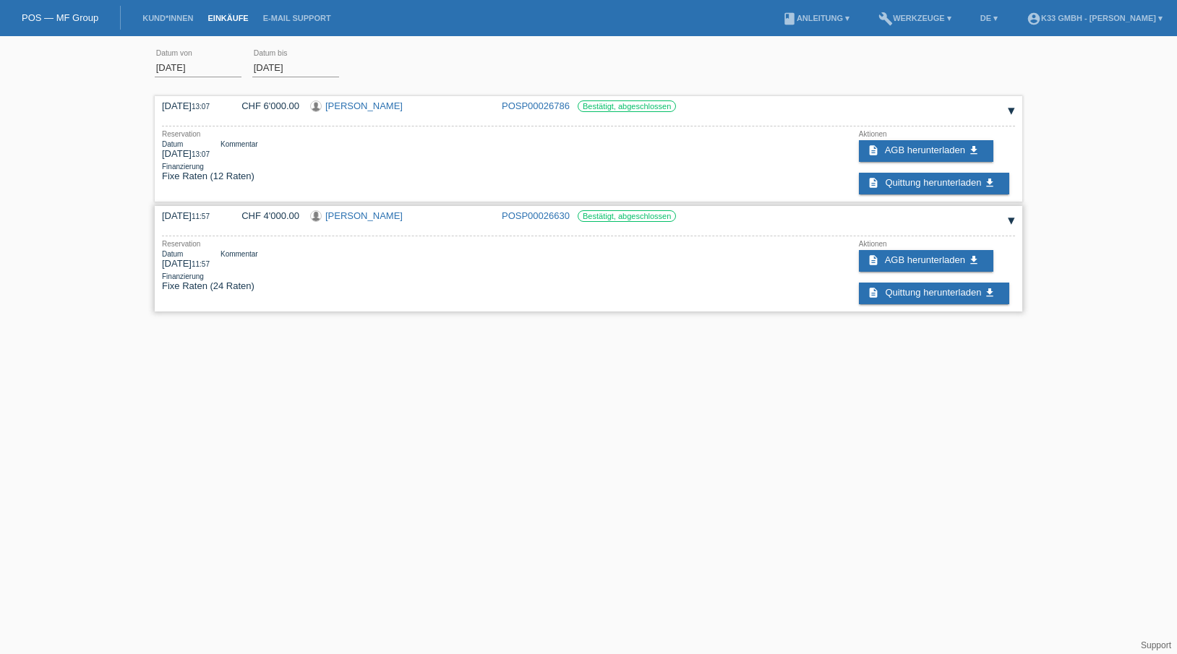
click at [1010, 220] on div "▾" at bounding box center [1012, 221] width 22 height 22
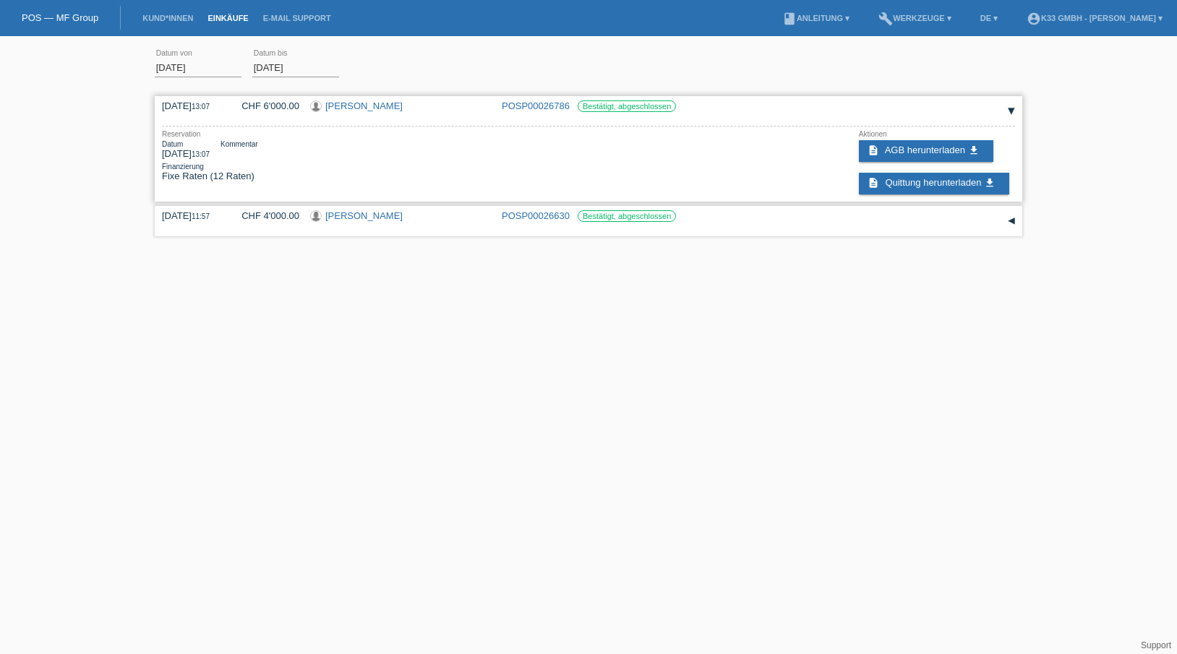
click at [1016, 100] on div "▾" at bounding box center [1012, 111] width 22 height 22
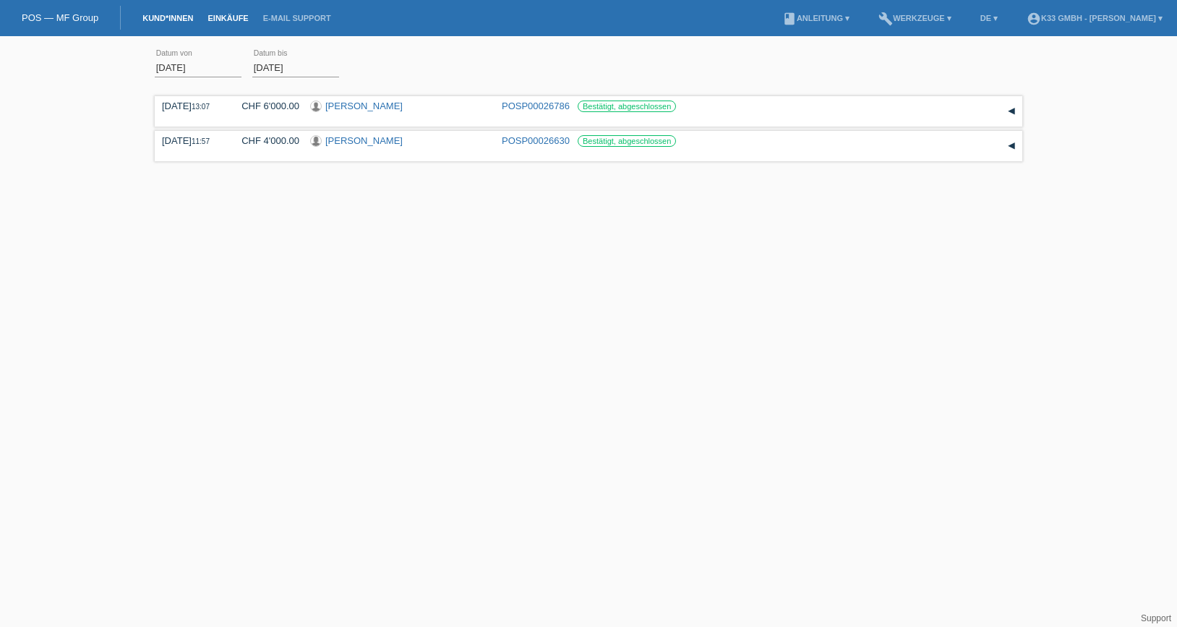
click at [149, 16] on link "Kund*innen" at bounding box center [167, 18] width 65 height 9
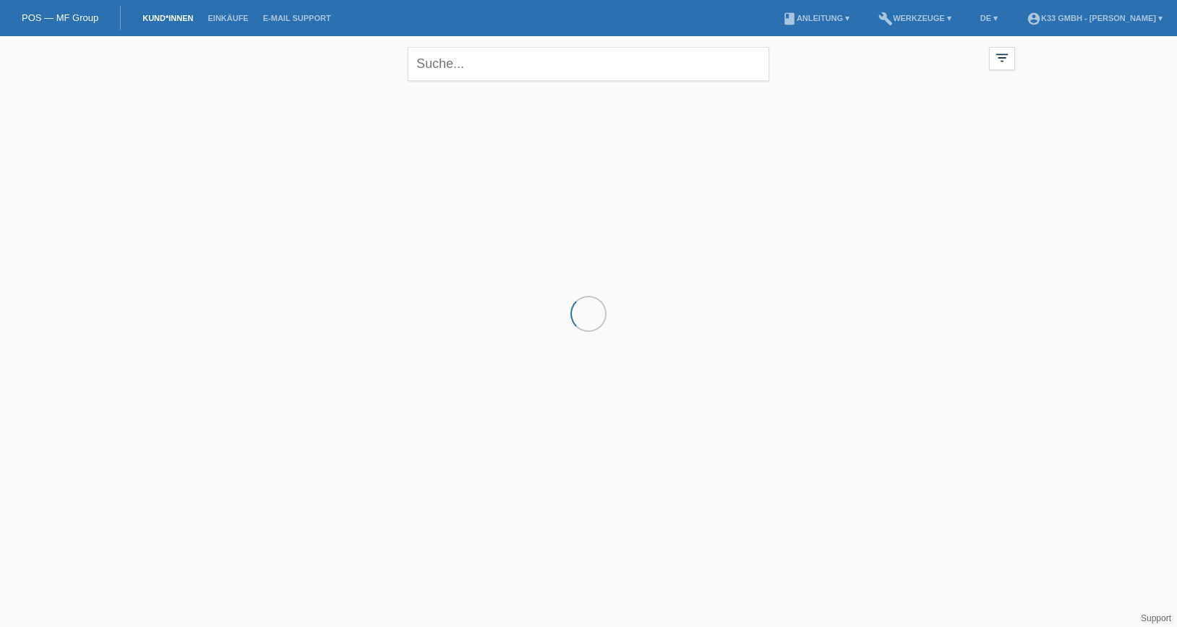
click at [78, 18] on link "POS — MF Group" at bounding box center [60, 17] width 77 height 11
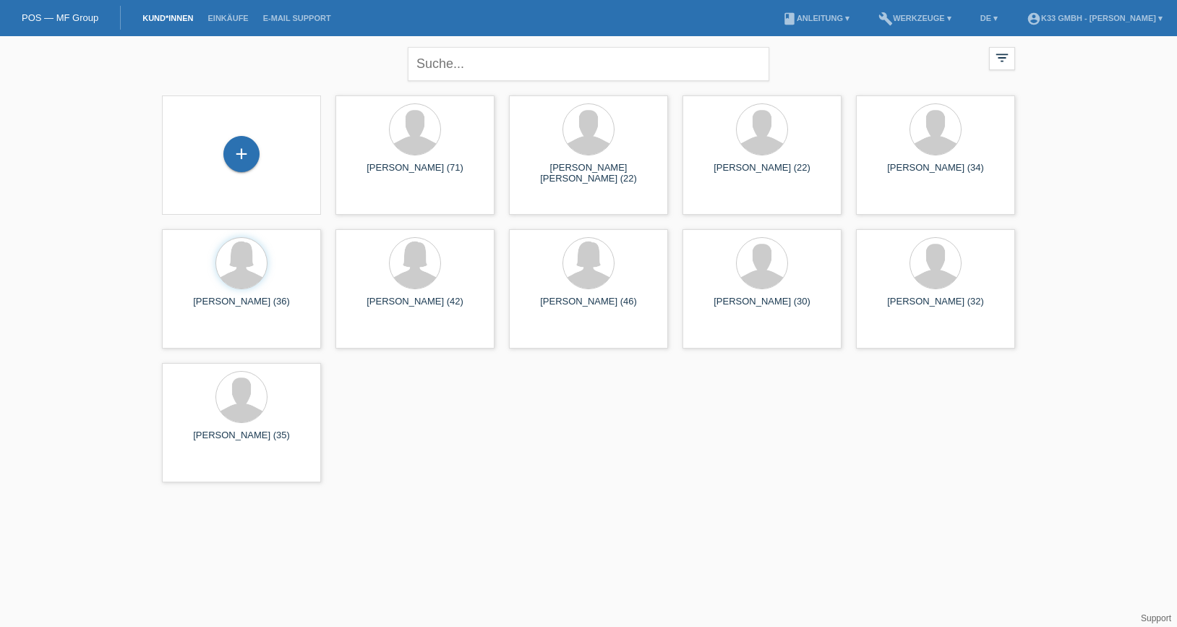
click at [171, 21] on link "Kund*innen" at bounding box center [167, 18] width 65 height 9
click at [239, 22] on li "Einkäufe" at bounding box center [227, 18] width 55 height 37
click at [239, 17] on link "Einkäufe" at bounding box center [227, 18] width 55 height 9
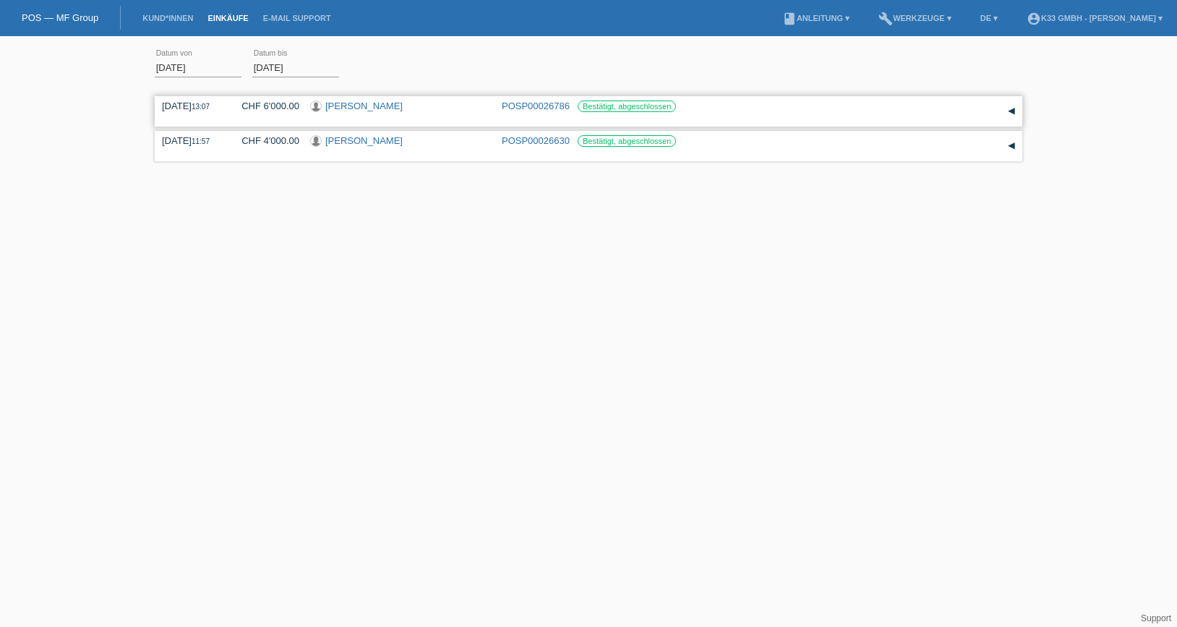
click at [1011, 108] on div "▾" at bounding box center [1012, 111] width 22 height 22
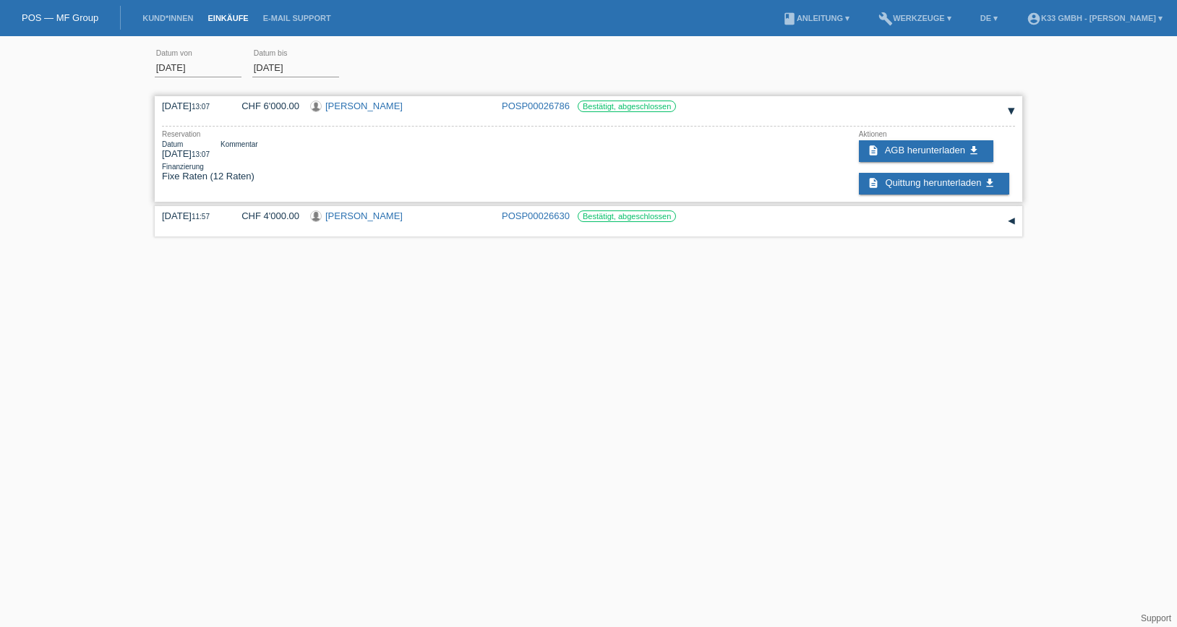
click at [1011, 108] on div "▾" at bounding box center [1012, 111] width 22 height 22
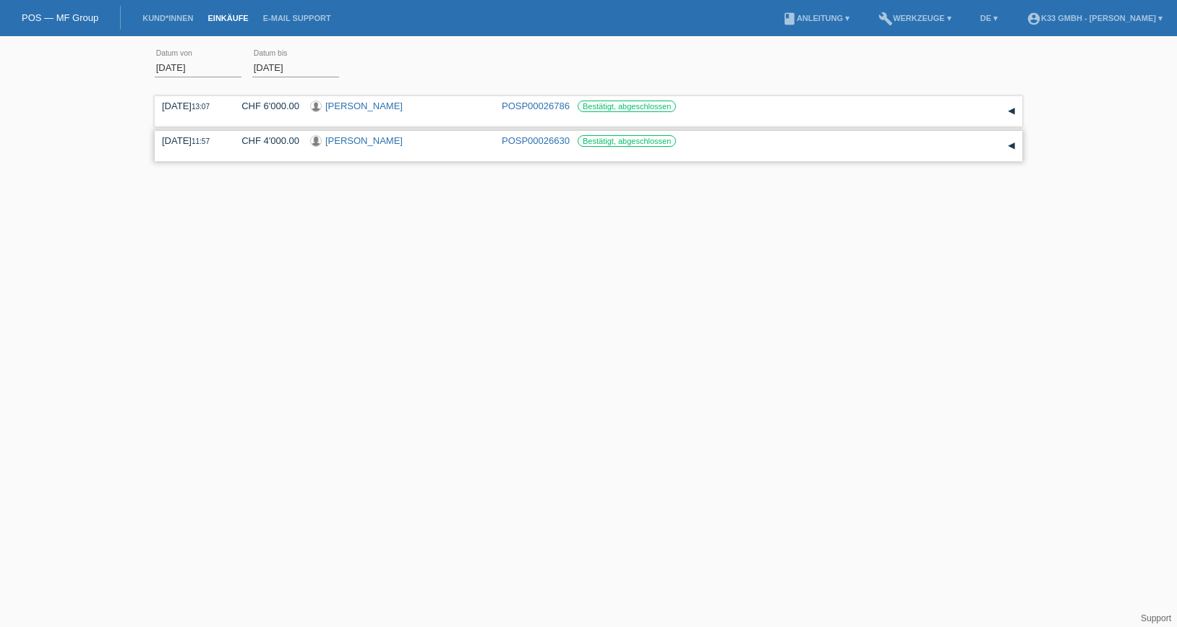
click at [1013, 153] on div "▾" at bounding box center [1012, 146] width 22 height 22
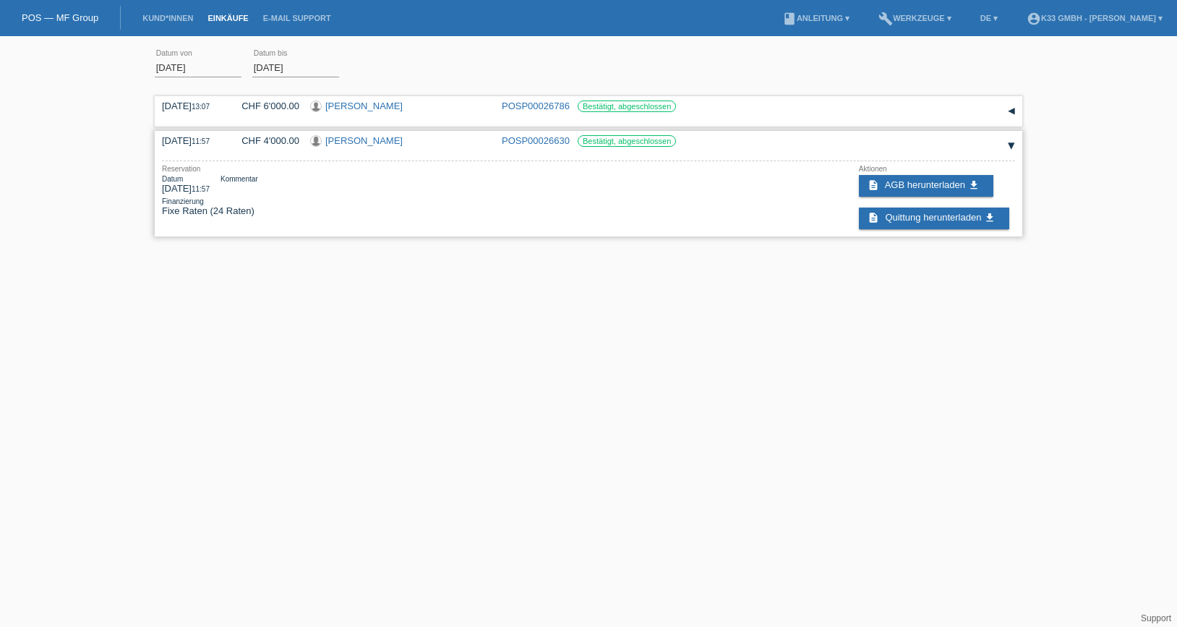
click at [1011, 147] on div "▾" at bounding box center [1012, 146] width 22 height 22
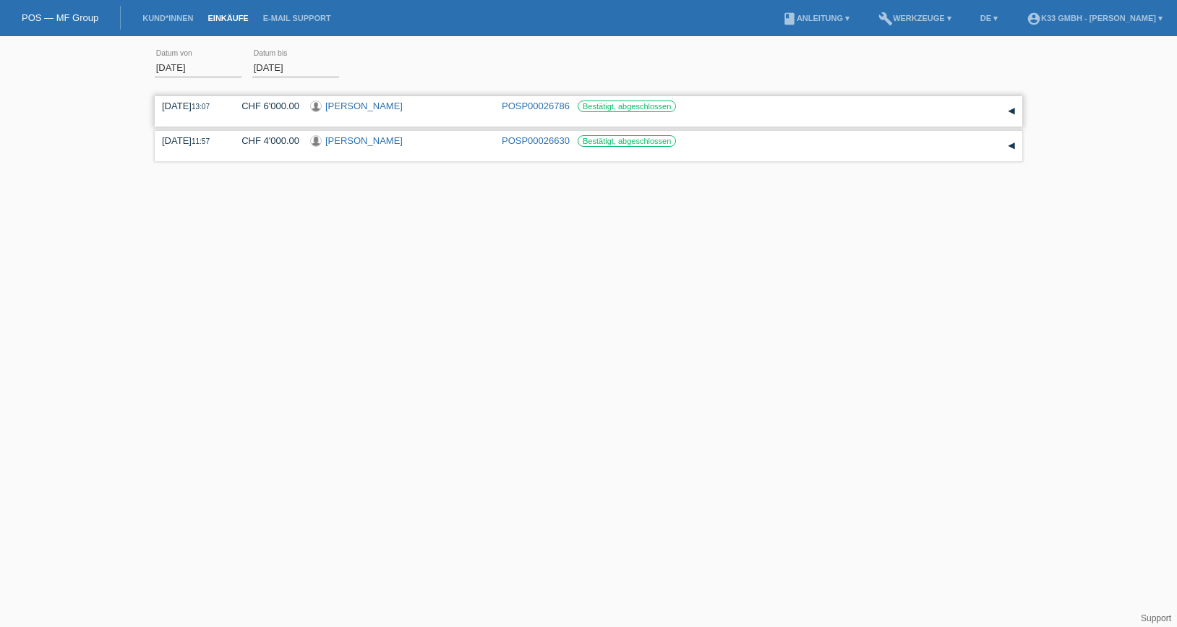
click at [1021, 107] on div "▾" at bounding box center [1012, 111] width 22 height 22
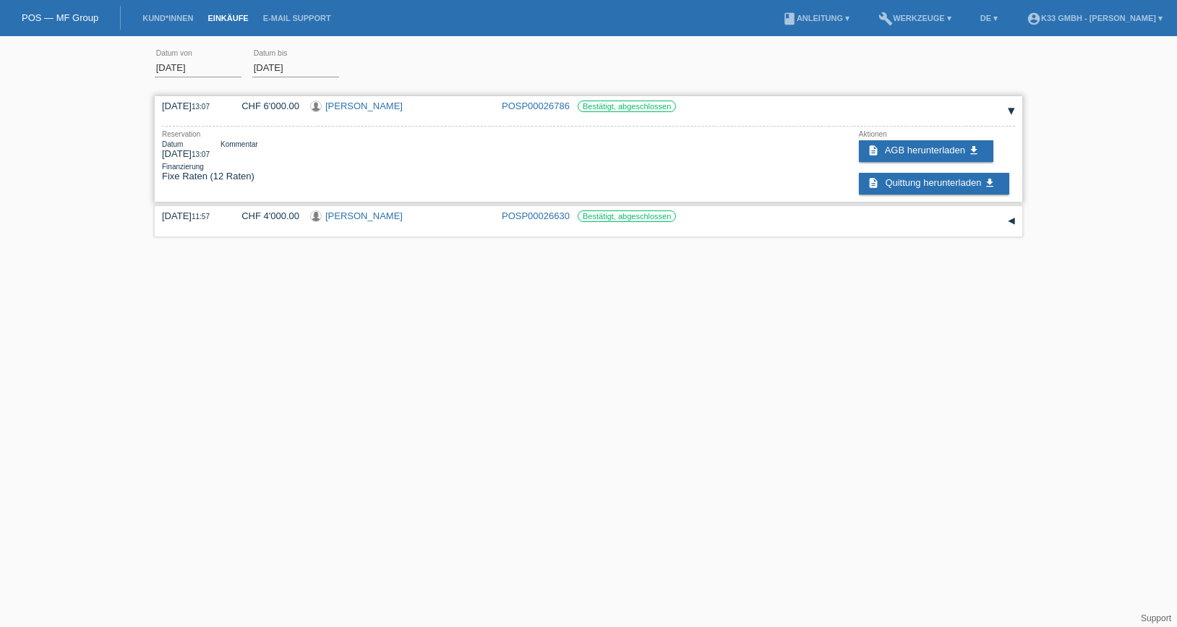
click at [1005, 110] on div "▾" at bounding box center [1012, 111] width 22 height 22
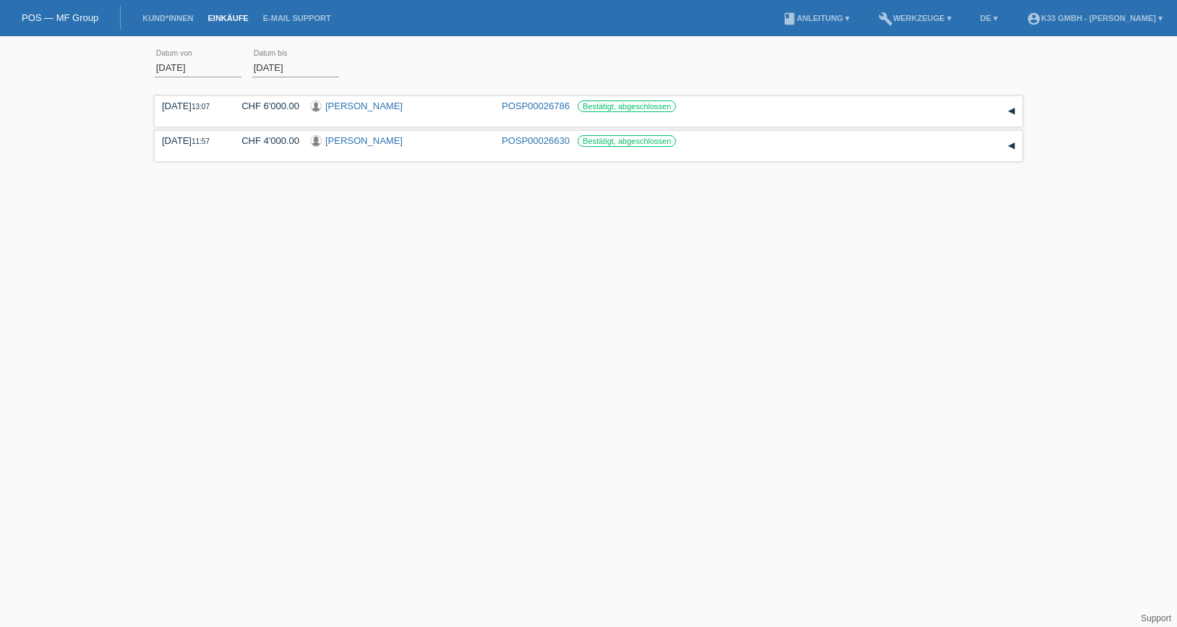
click at [72, 19] on link "POS — MF Group" at bounding box center [60, 17] width 77 height 11
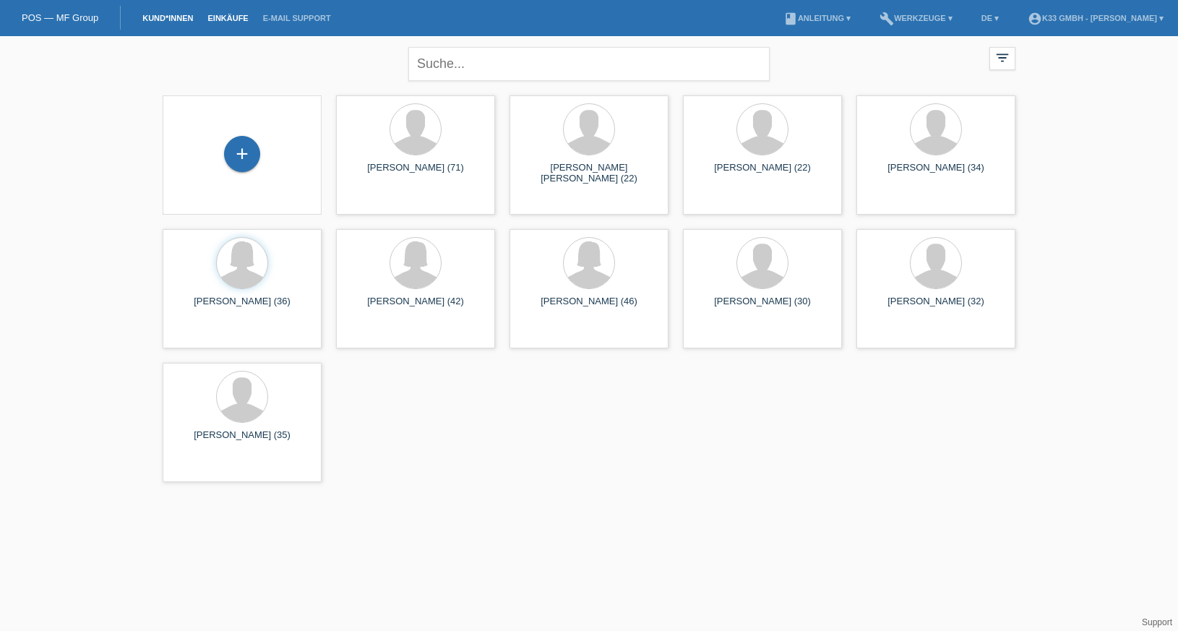
click at [239, 19] on link "Einkäufe" at bounding box center [227, 18] width 55 height 9
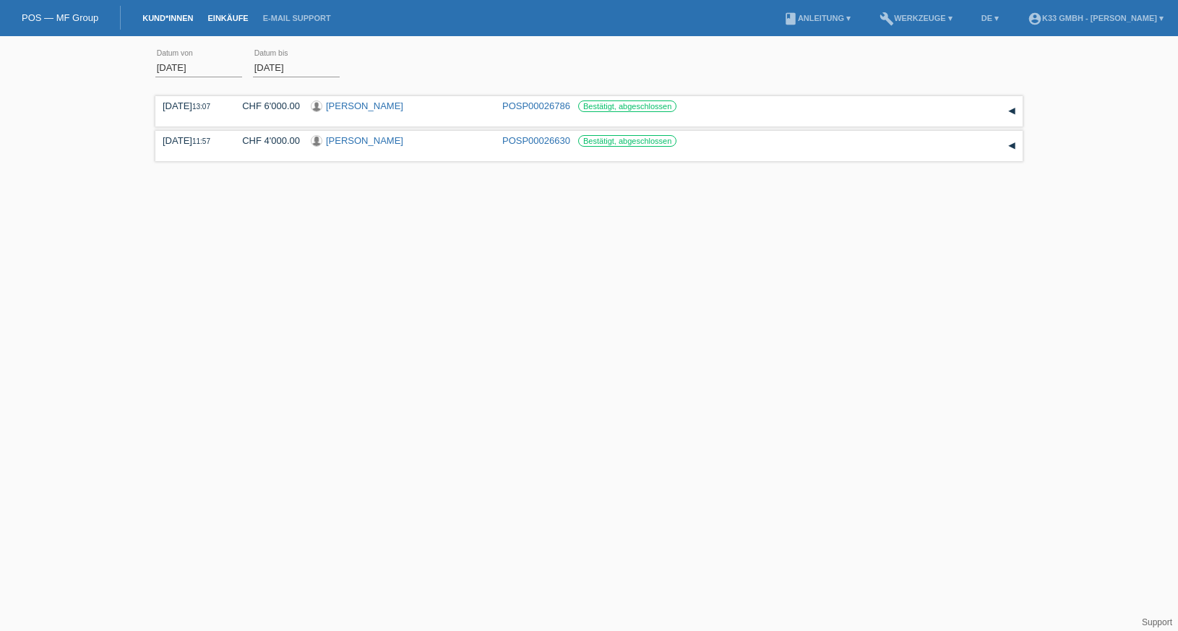
click at [151, 17] on link "Kund*innen" at bounding box center [167, 18] width 65 height 9
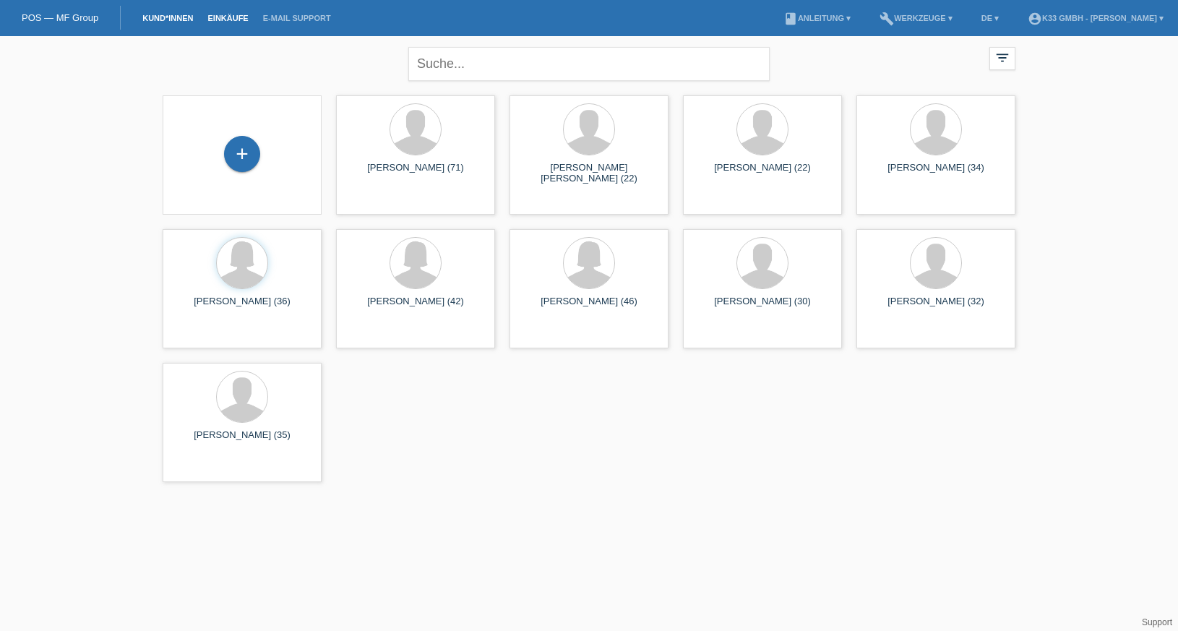
click at [246, 15] on link "Einkäufe" at bounding box center [227, 18] width 55 height 9
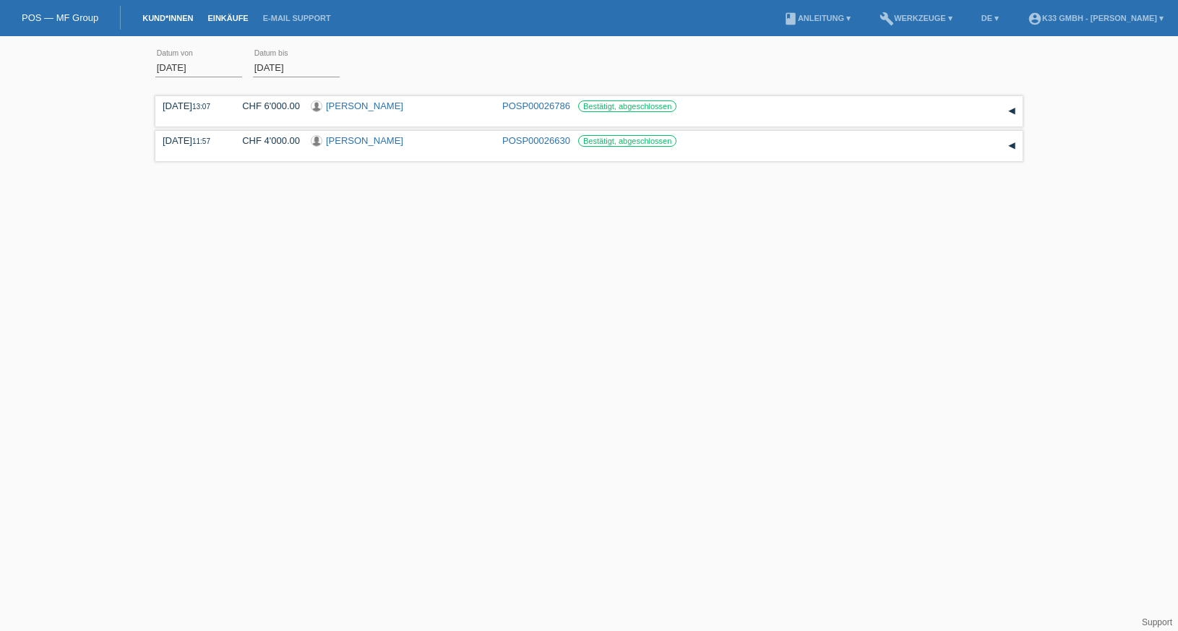
click at [169, 16] on link "Kund*innen" at bounding box center [167, 18] width 65 height 9
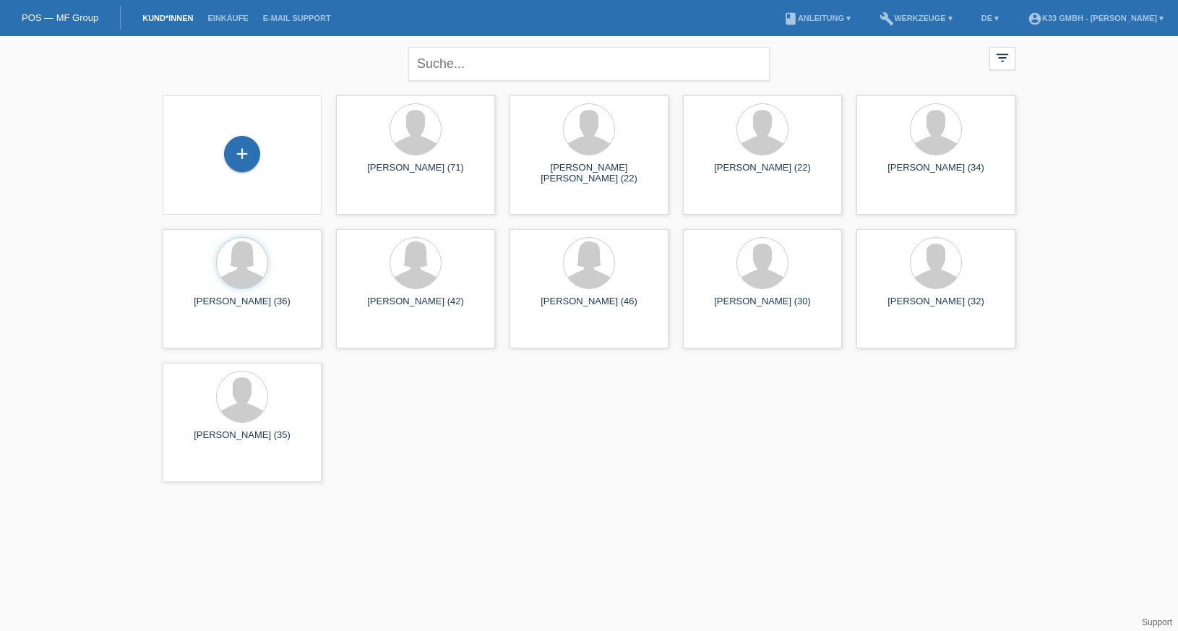
click at [94, 22] on link "POS — MF Group" at bounding box center [60, 17] width 77 height 11
click at [279, 12] on li "E-Mail Support" at bounding box center [297, 18] width 82 height 37
click at [262, 20] on link "E-Mail Support" at bounding box center [297, 18] width 82 height 9
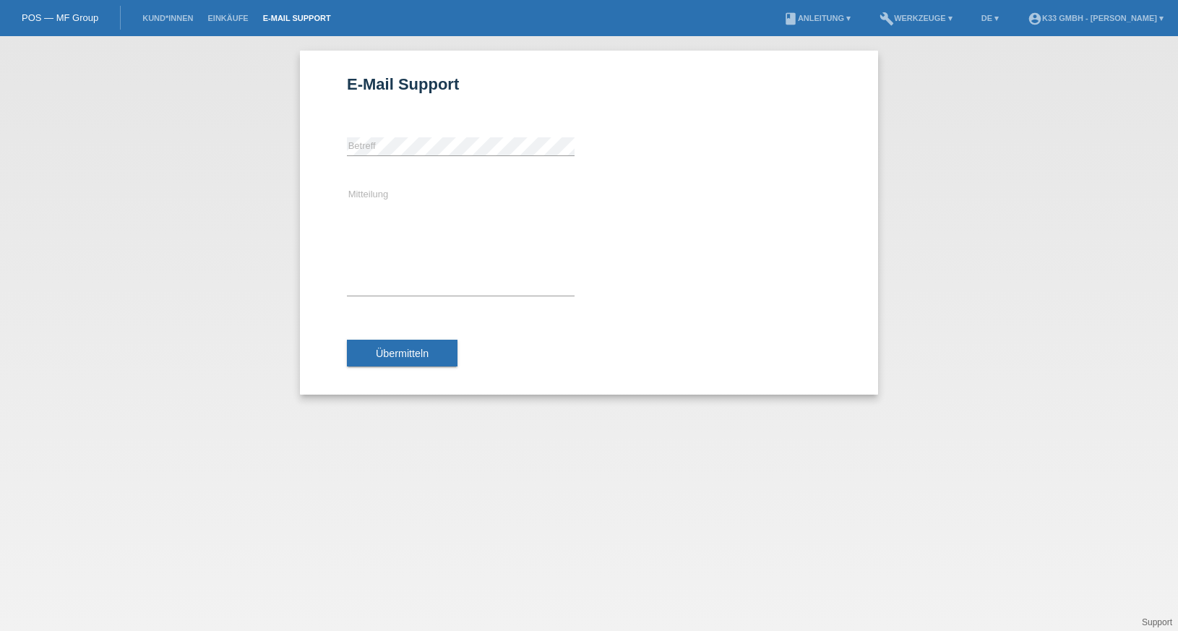
click at [90, 12] on div "POS — MF Group" at bounding box center [60, 18] width 121 height 24
click at [91, 17] on link "POS — MF Group" at bounding box center [60, 17] width 77 height 11
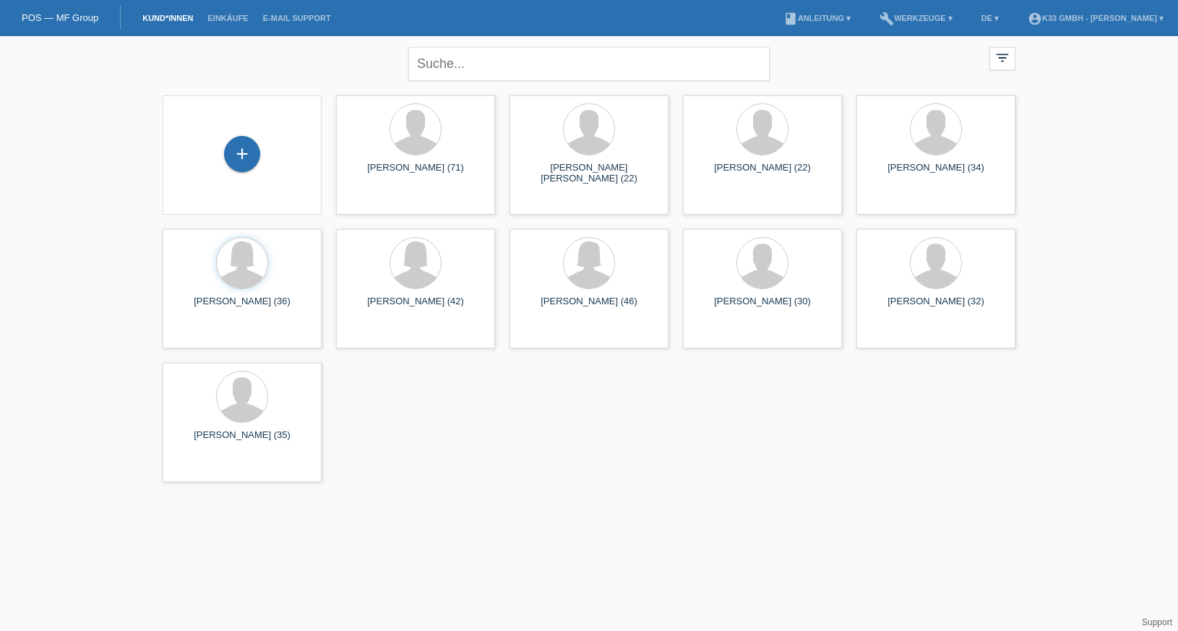
click at [189, 18] on link "Kund*innen" at bounding box center [167, 18] width 65 height 9
